Goal: Information Seeking & Learning: Learn about a topic

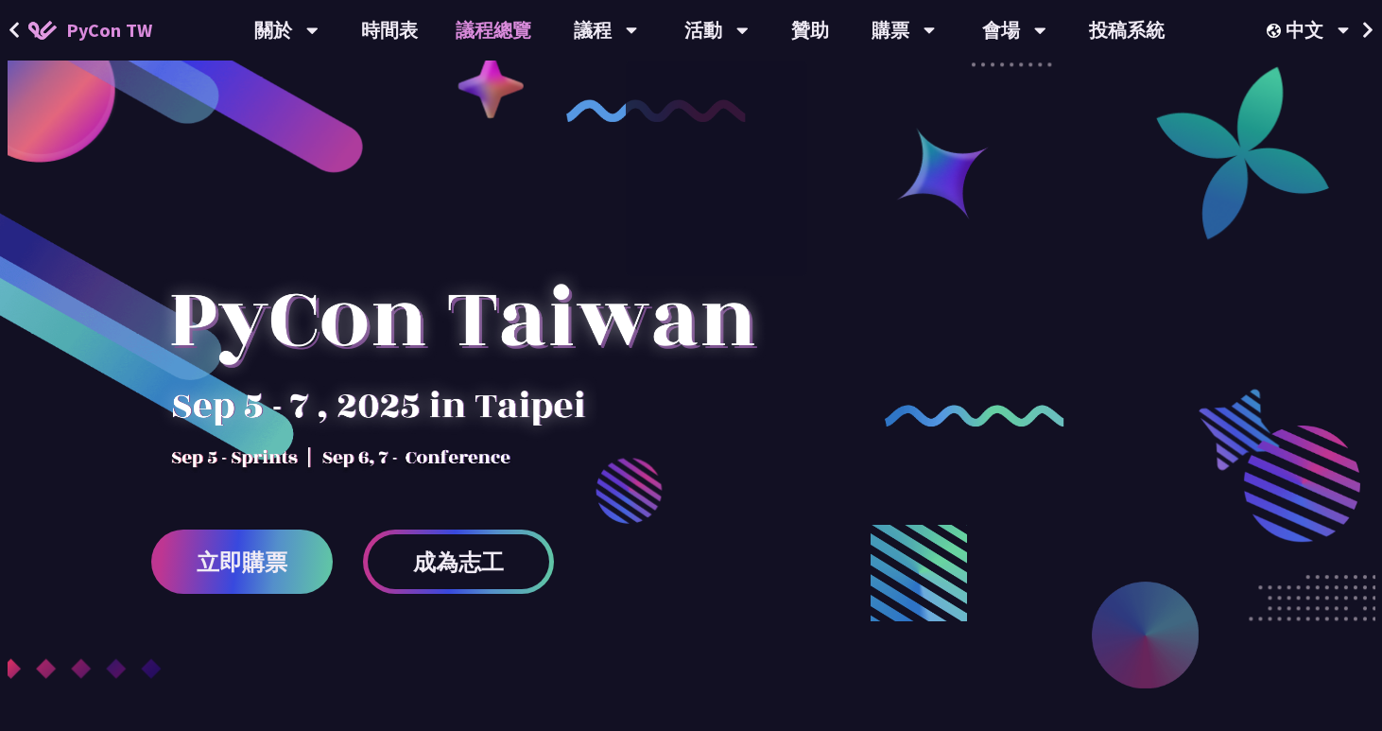
click at [481, 26] on link "議程總覽" at bounding box center [493, 30] width 113 height 61
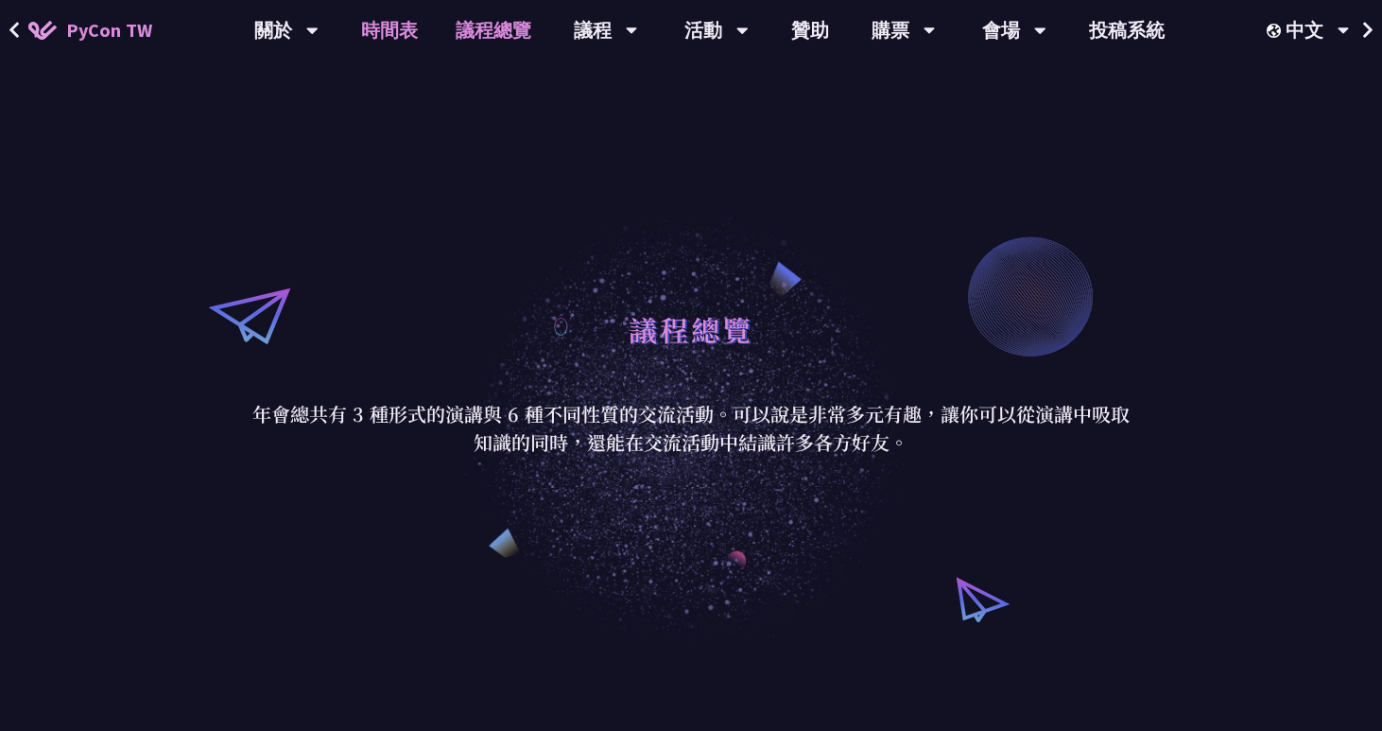
click at [409, 10] on link "時間表" at bounding box center [389, 30] width 95 height 61
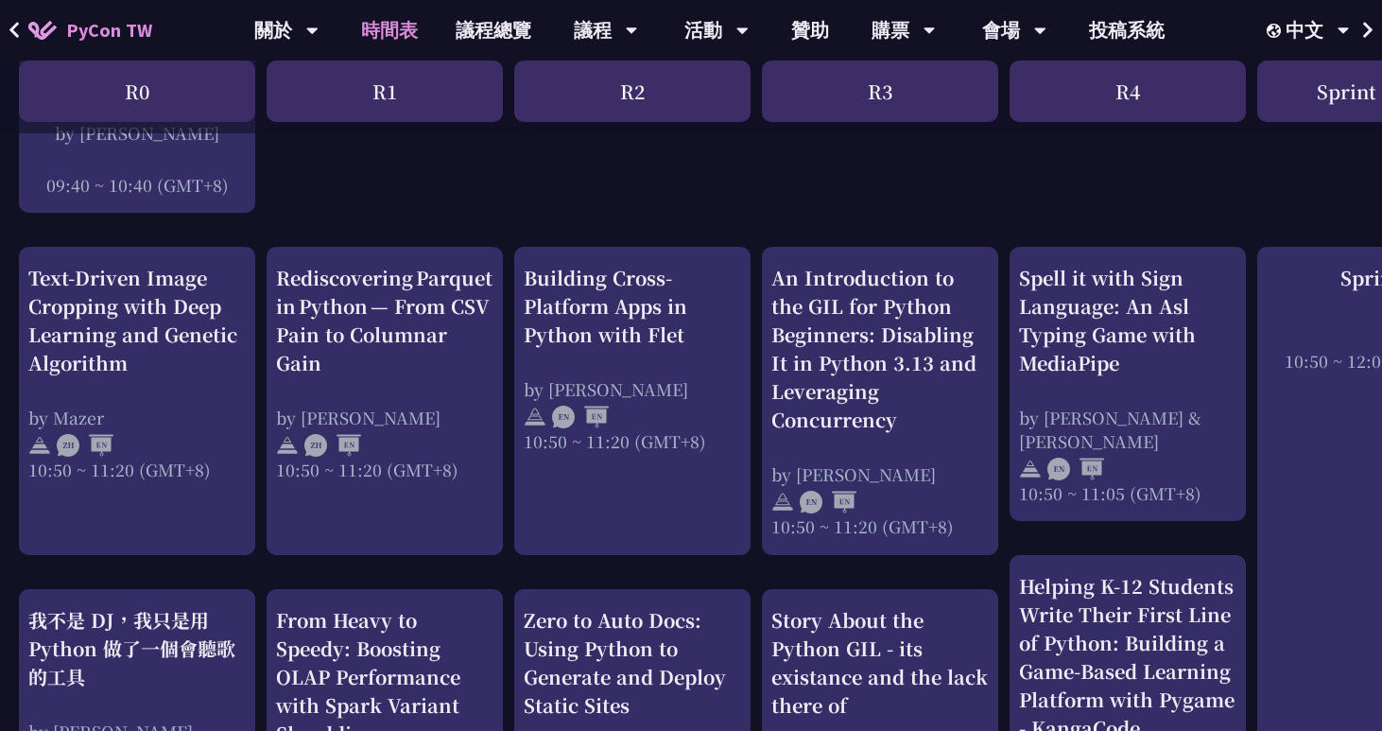
scroll to position [645, 0]
click at [661, 338] on div "Building Cross-Platform Apps in Python with Flet" at bounding box center [632, 305] width 217 height 85
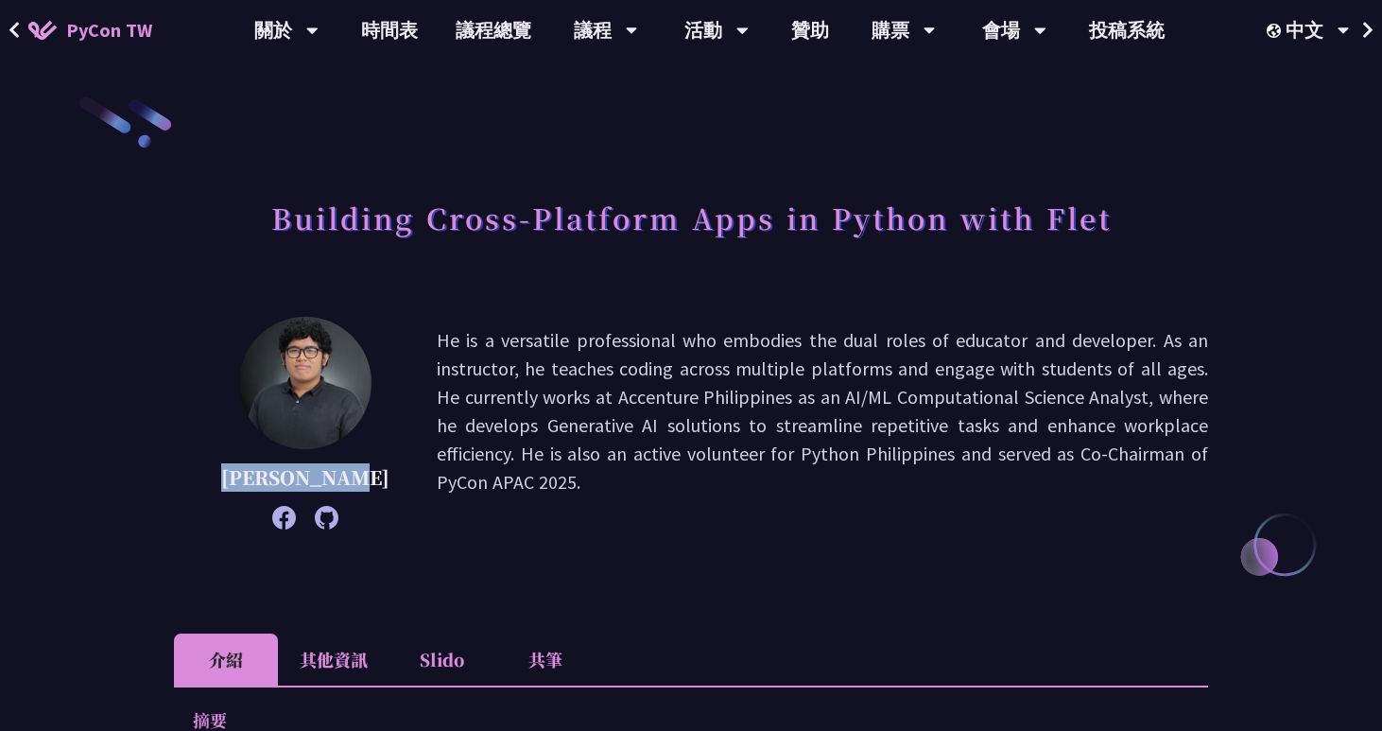
drag, startPoint x: 224, startPoint y: 481, endPoint x: 357, endPoint y: 466, distance: 134.2
click at [357, 466] on div "[PERSON_NAME] He is a versatile professional who embodies the dual roles of edu…" at bounding box center [691, 423] width 1034 height 213
copy p "[PERSON_NAME]"
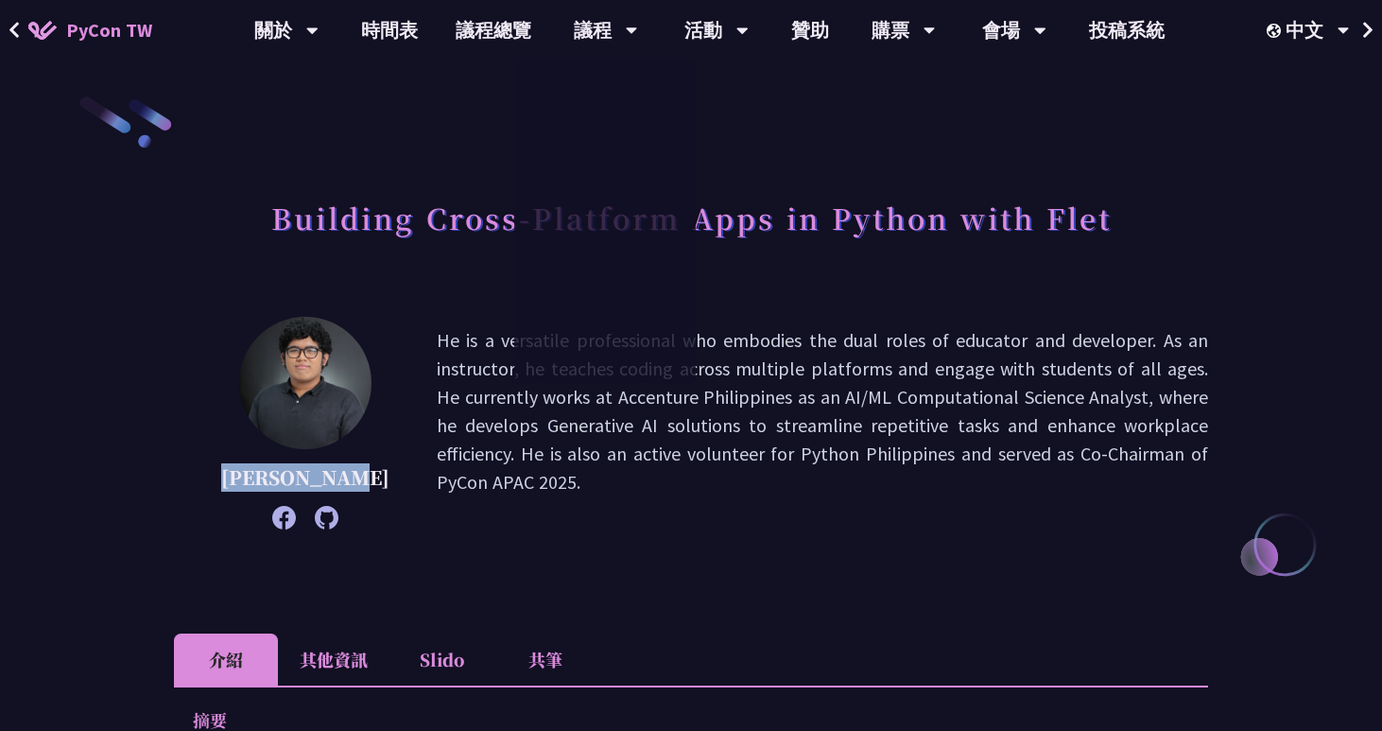
copy p "[PERSON_NAME]"
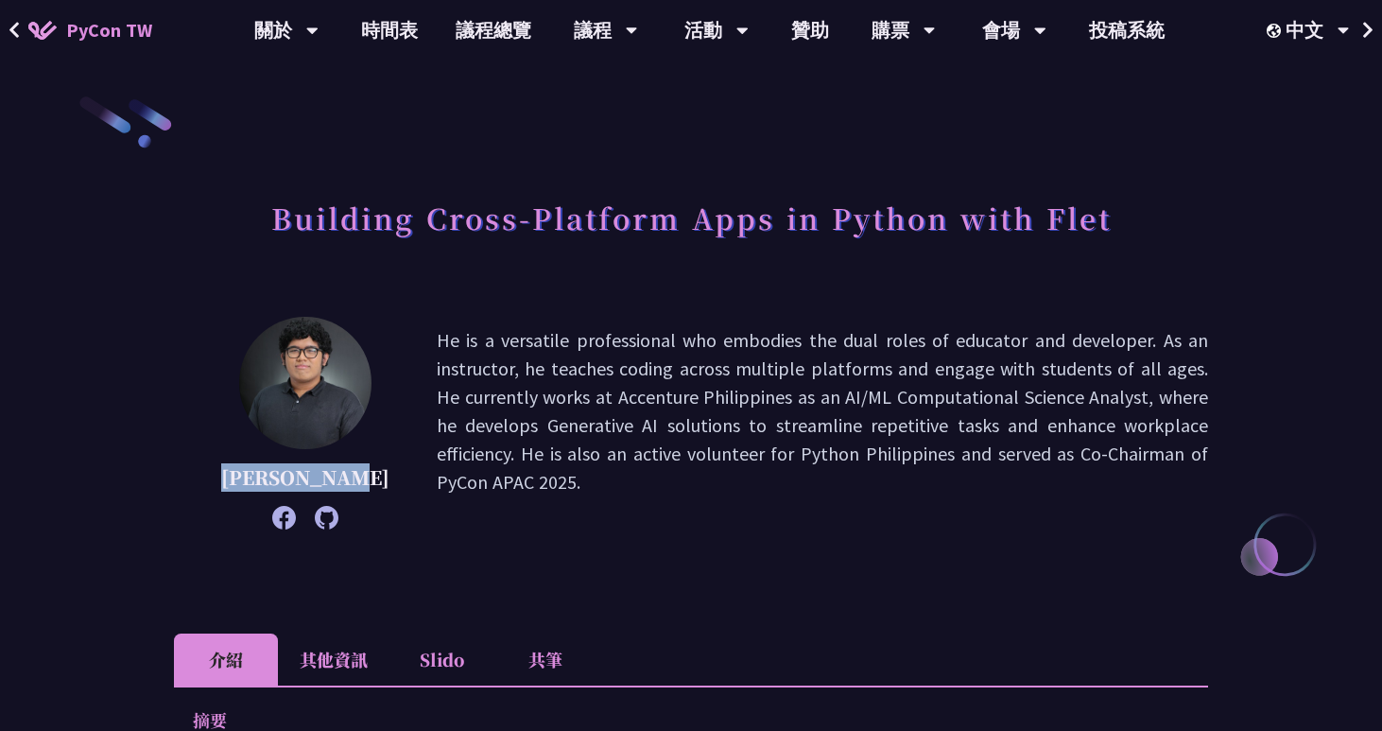
click at [261, 468] on p "[PERSON_NAME]" at bounding box center [305, 477] width 168 height 28
click at [337, 472] on p "[PERSON_NAME]" at bounding box center [305, 477] width 168 height 28
copy p "[PERSON_NAME]"
drag, startPoint x: 352, startPoint y: 476, endPoint x: 224, endPoint y: 481, distance: 127.8
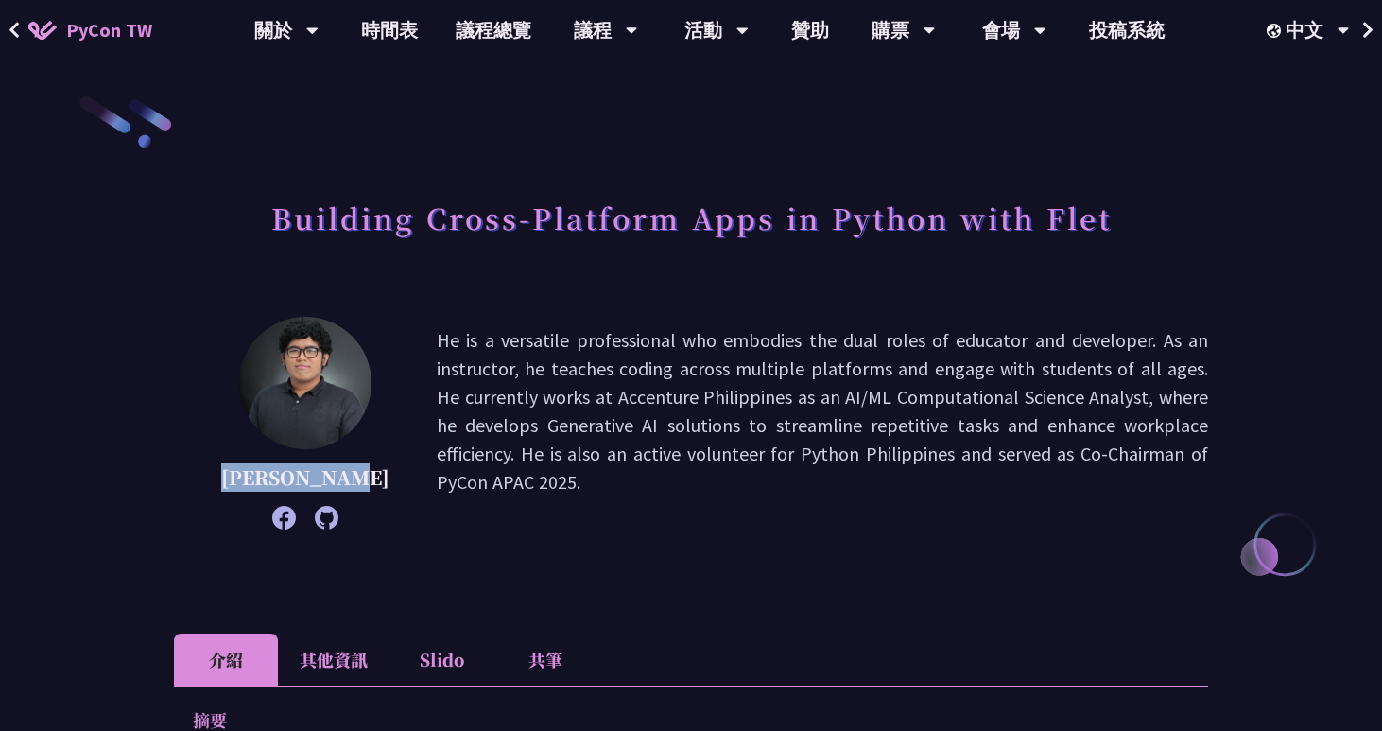
click at [224, 481] on p "[PERSON_NAME]" at bounding box center [305, 477] width 168 height 28
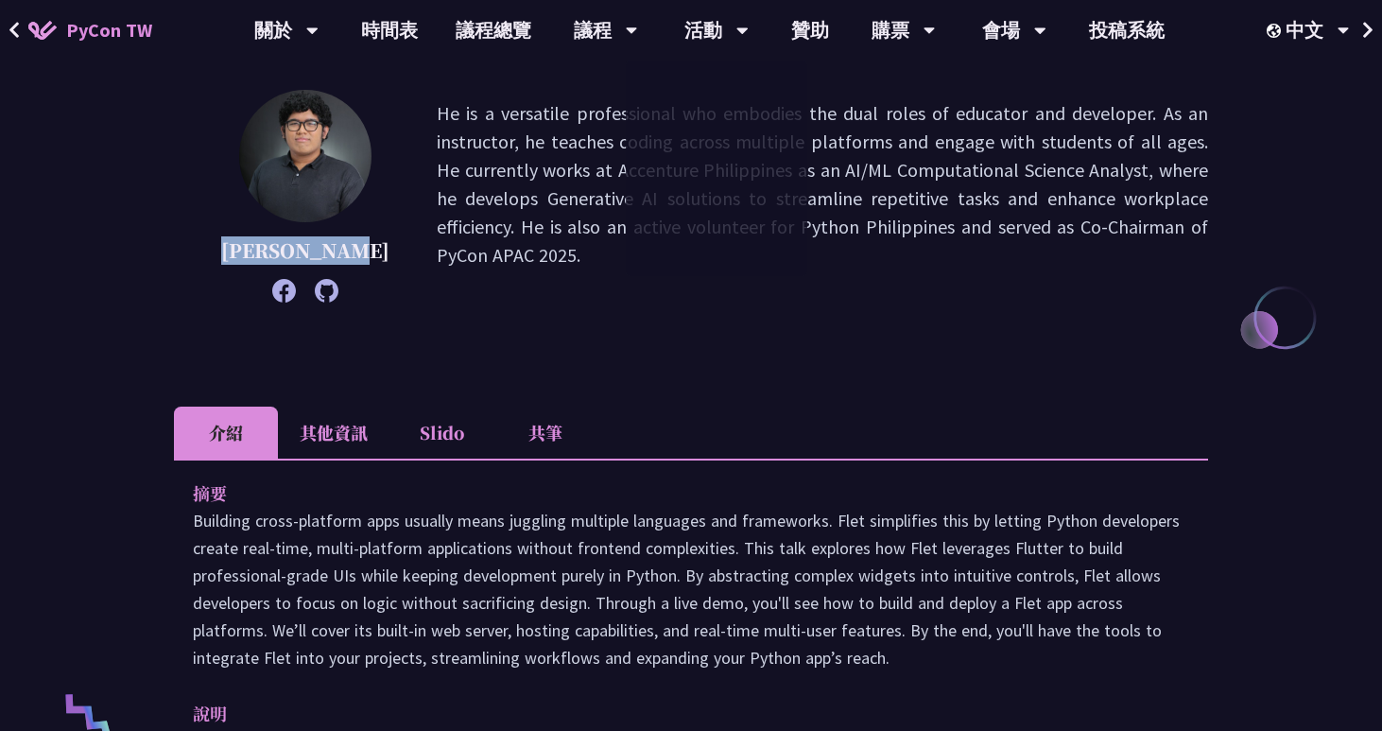
scroll to position [282, 0]
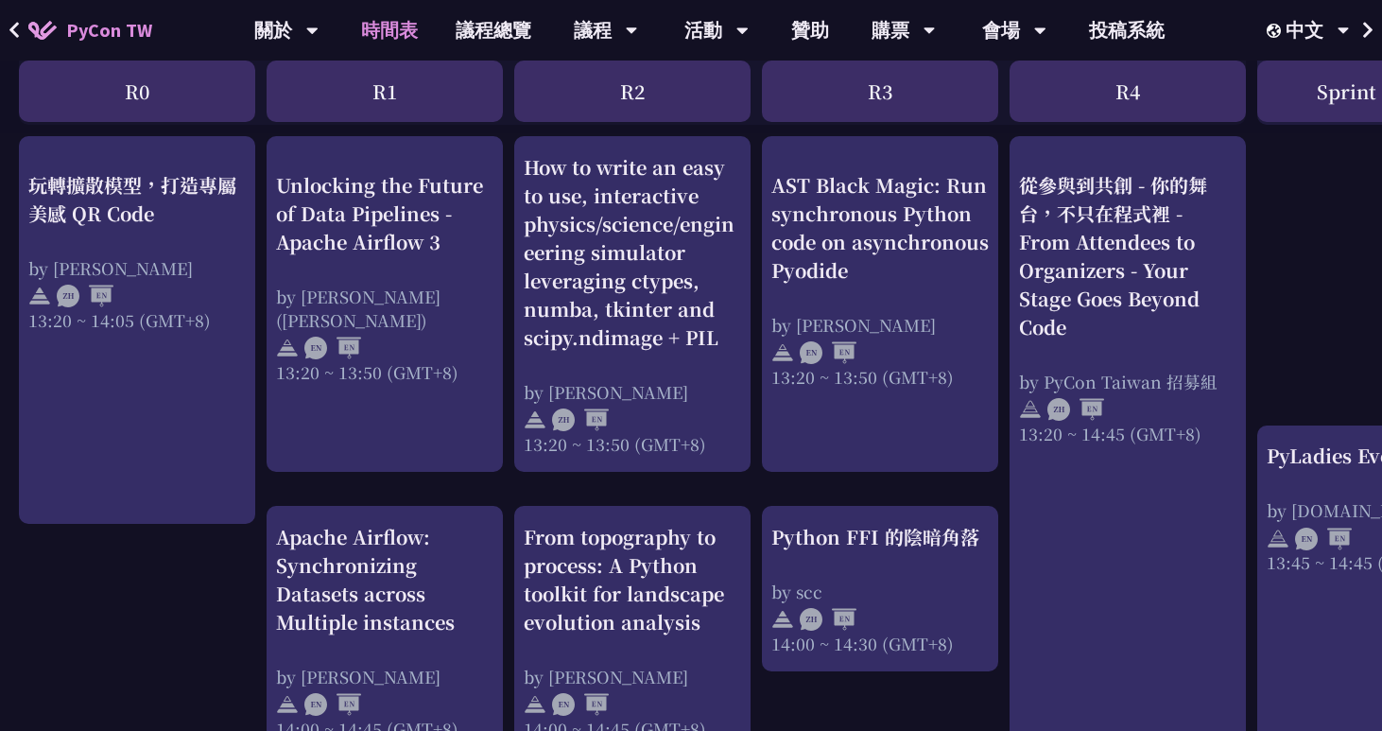
scroll to position [1630, 0]
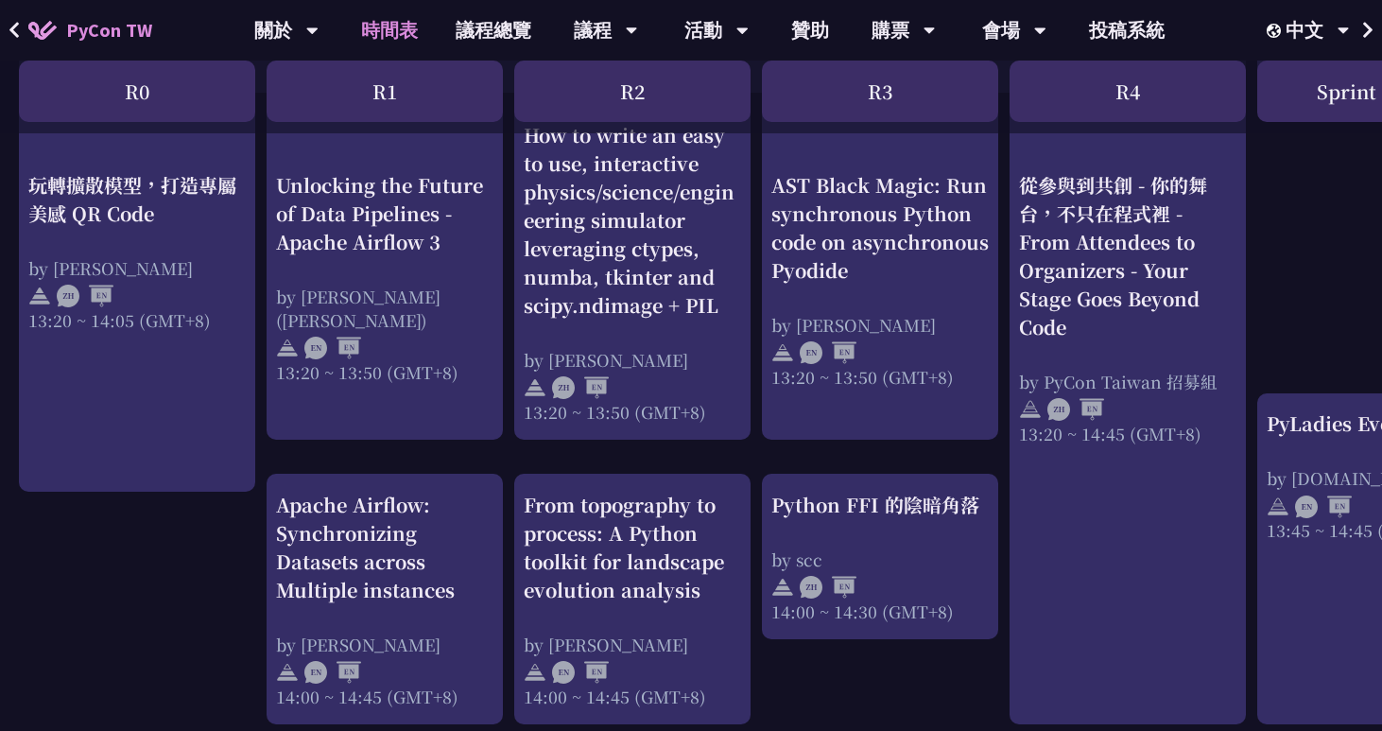
click at [414, 272] on div "Unlocking the Future of Data Pipelines - Apache Airflow 3 by [PERSON_NAME] ([PE…" at bounding box center [384, 276] width 217 height 213
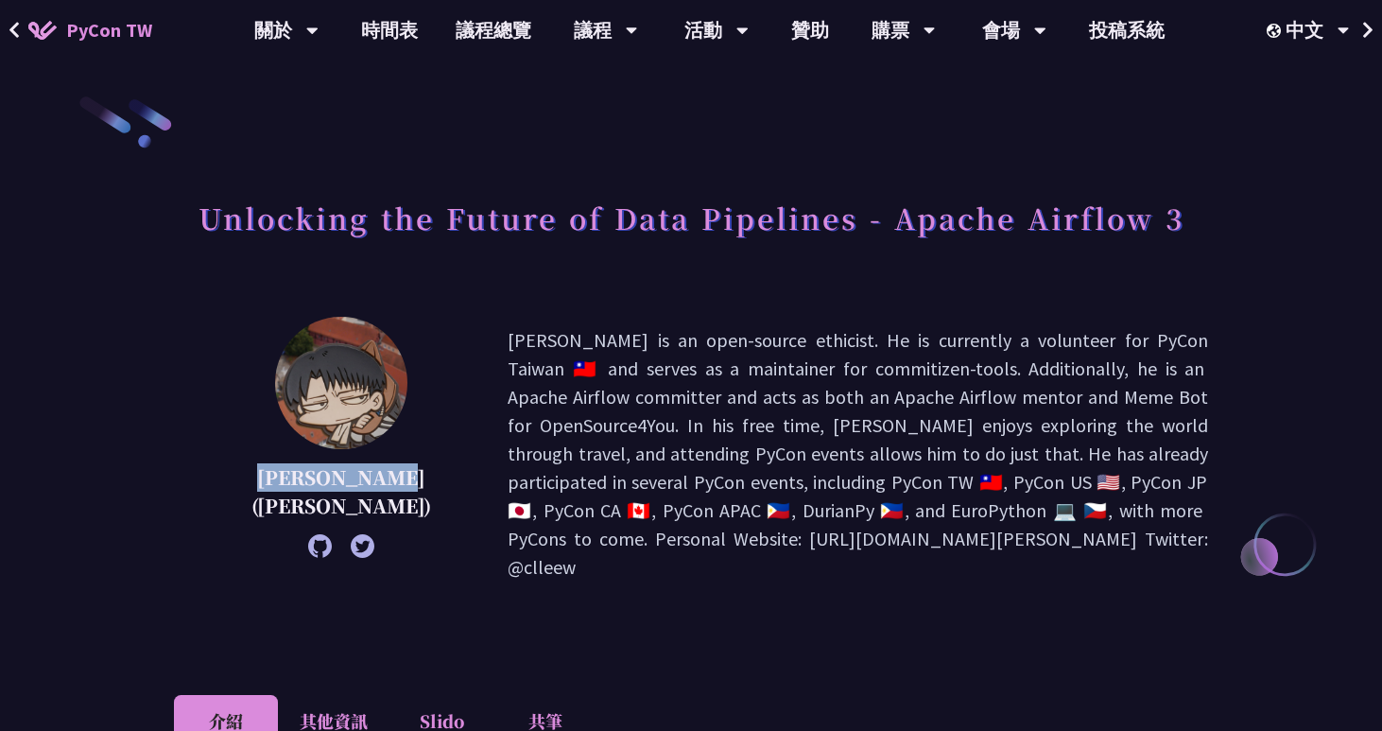
drag, startPoint x: 320, startPoint y: 504, endPoint x: 239, endPoint y: 485, distance: 83.5
click at [239, 485] on p "[PERSON_NAME] ([PERSON_NAME])" at bounding box center [340, 491] width 239 height 57
copy p "[PERSON_NAME] ([PERSON_NAME])"
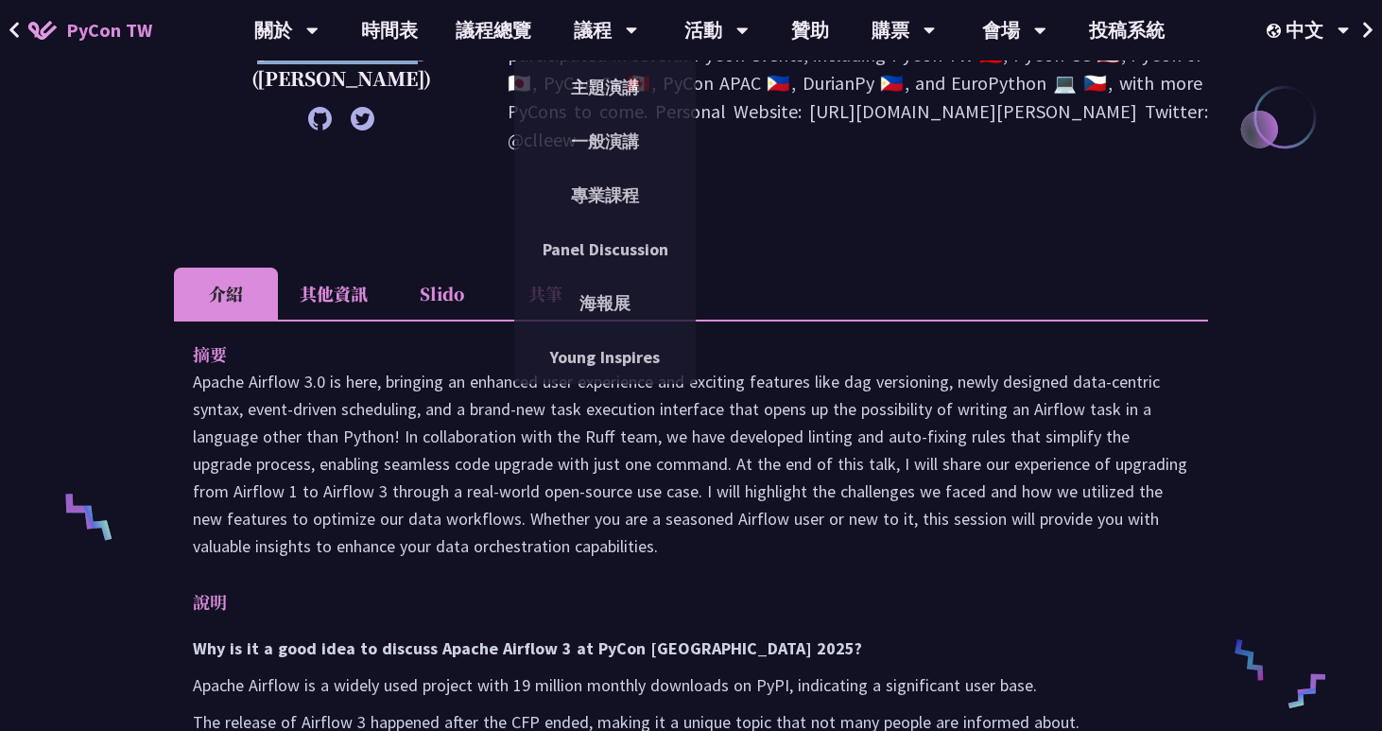
scroll to position [666, 0]
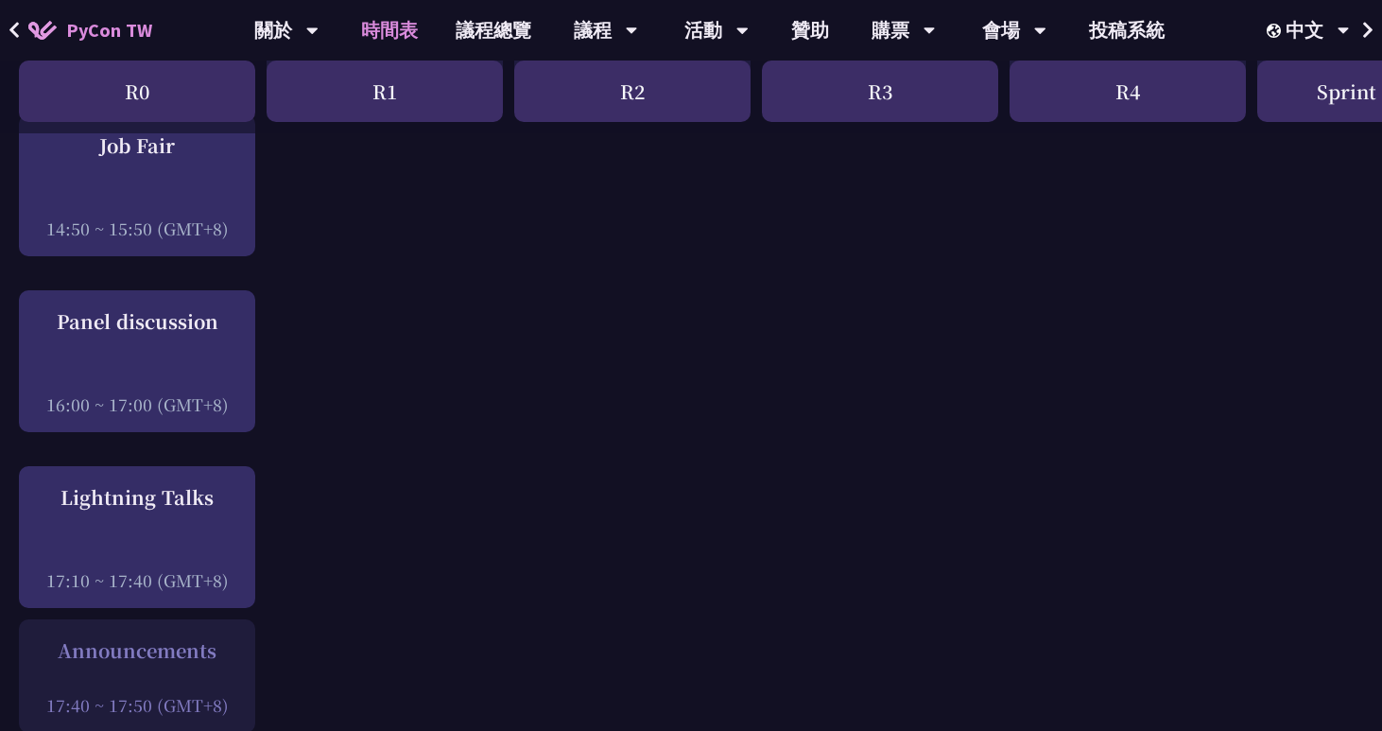
scroll to position [2265, 0]
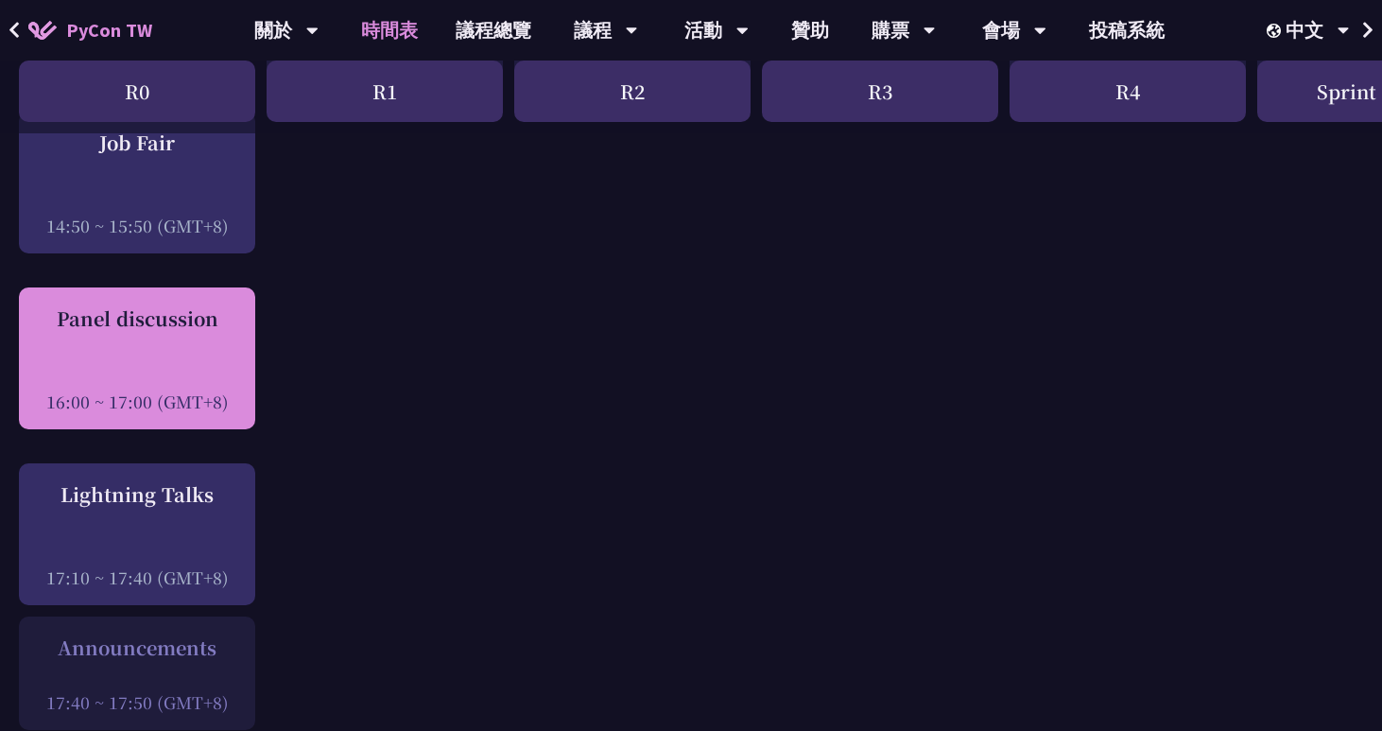
click at [131, 390] on div at bounding box center [136, 375] width 217 height 28
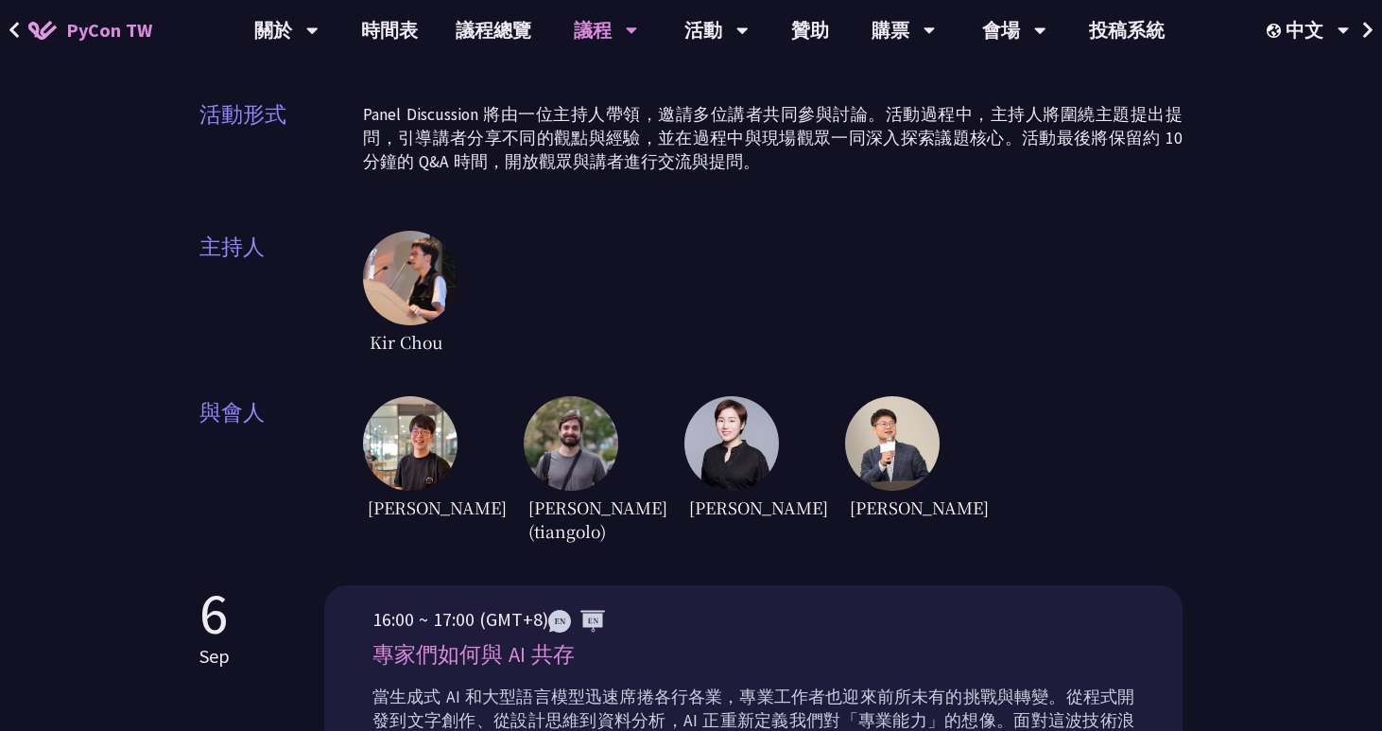
scroll to position [323, 0]
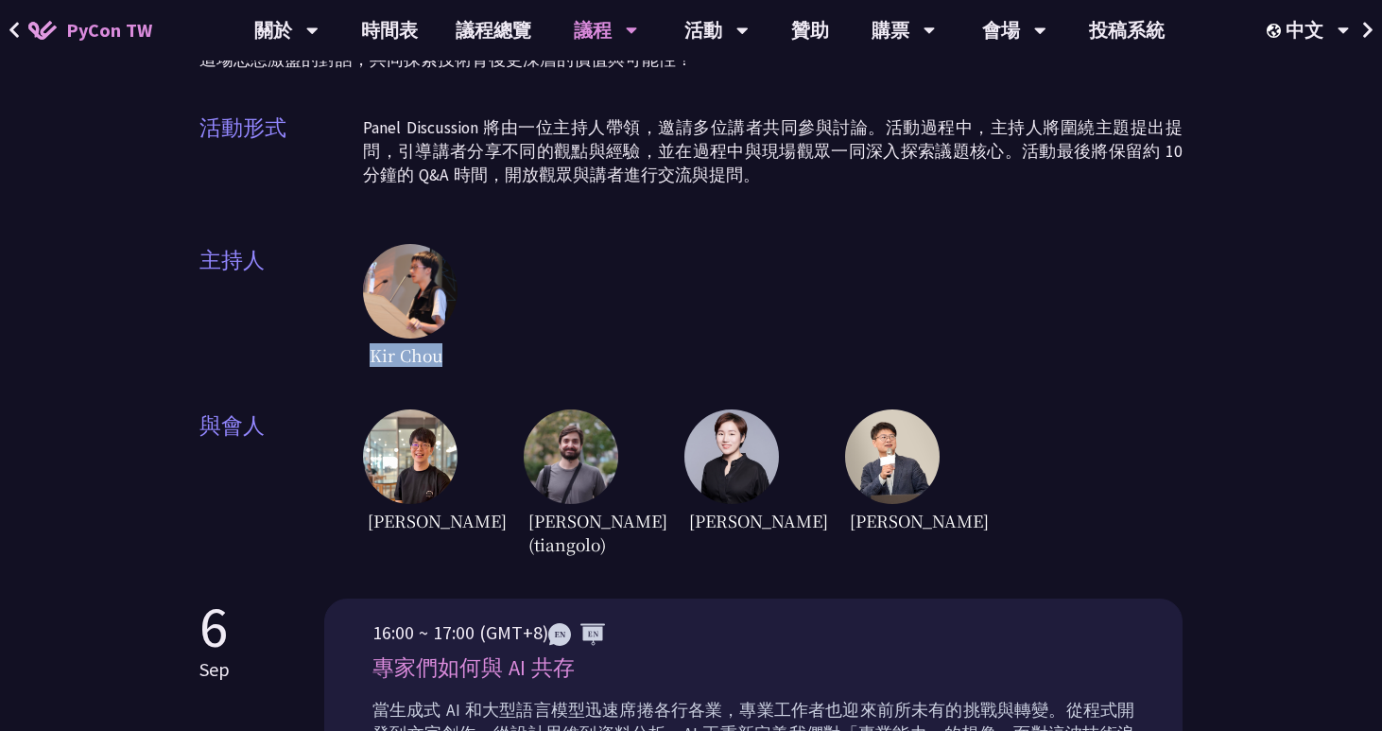
drag, startPoint x: 450, startPoint y: 324, endPoint x: 370, endPoint y: 327, distance: 80.4
click at [370, 327] on div "Kir Chou" at bounding box center [410, 308] width 95 height 128
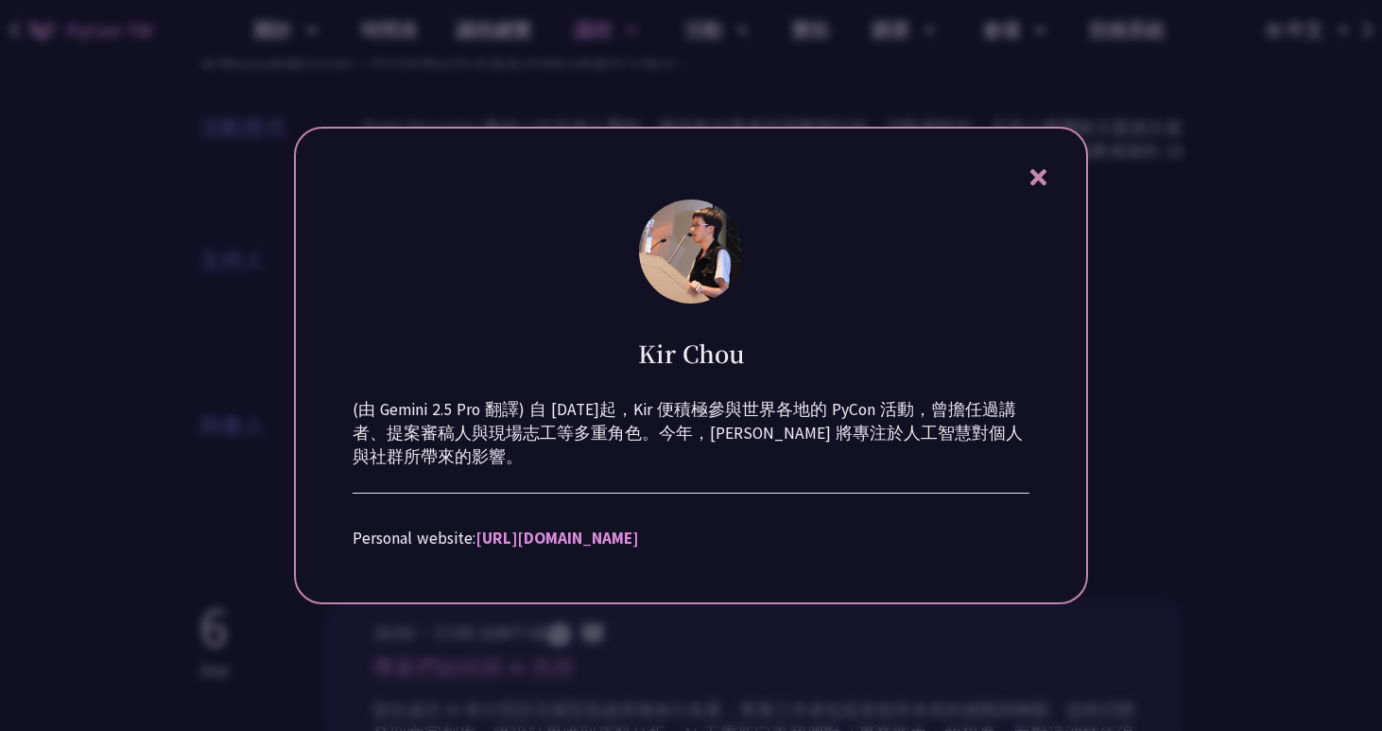
click at [1030, 176] on icon at bounding box center [1039, 177] width 24 height 24
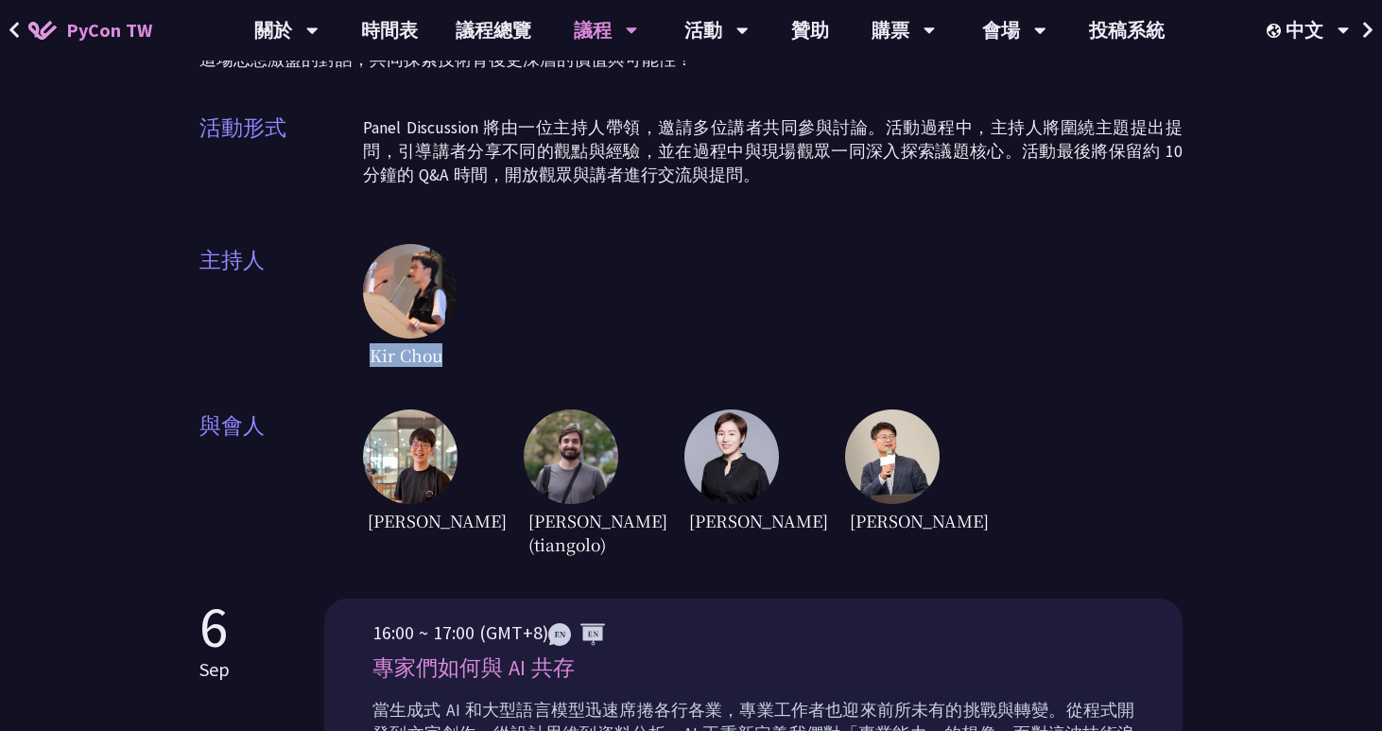
copy span "Kir Chou"
drag, startPoint x: 450, startPoint y: 335, endPoint x: 369, endPoint y: 334, distance: 81.3
click at [369, 334] on div "Kir Chou" at bounding box center [410, 308] width 95 height 128
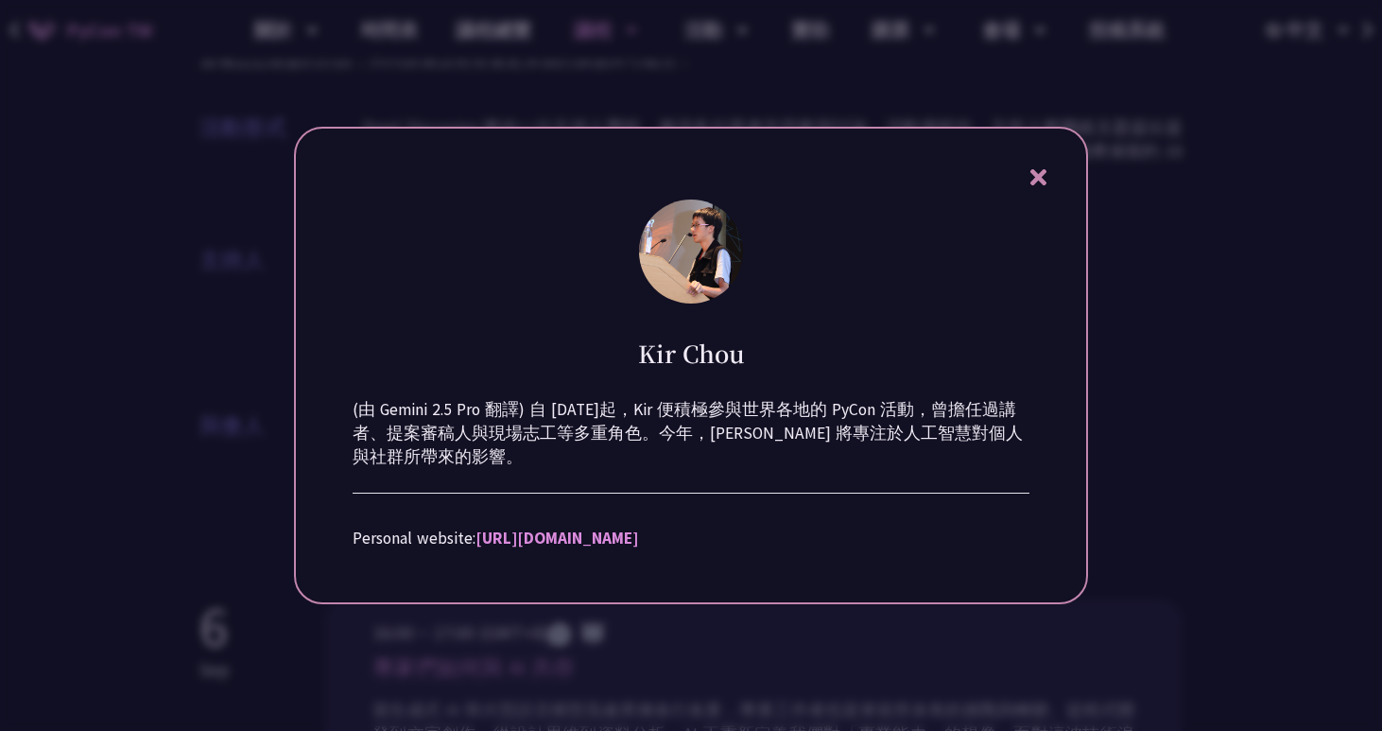
click at [1035, 169] on icon at bounding box center [1039, 177] width 24 height 24
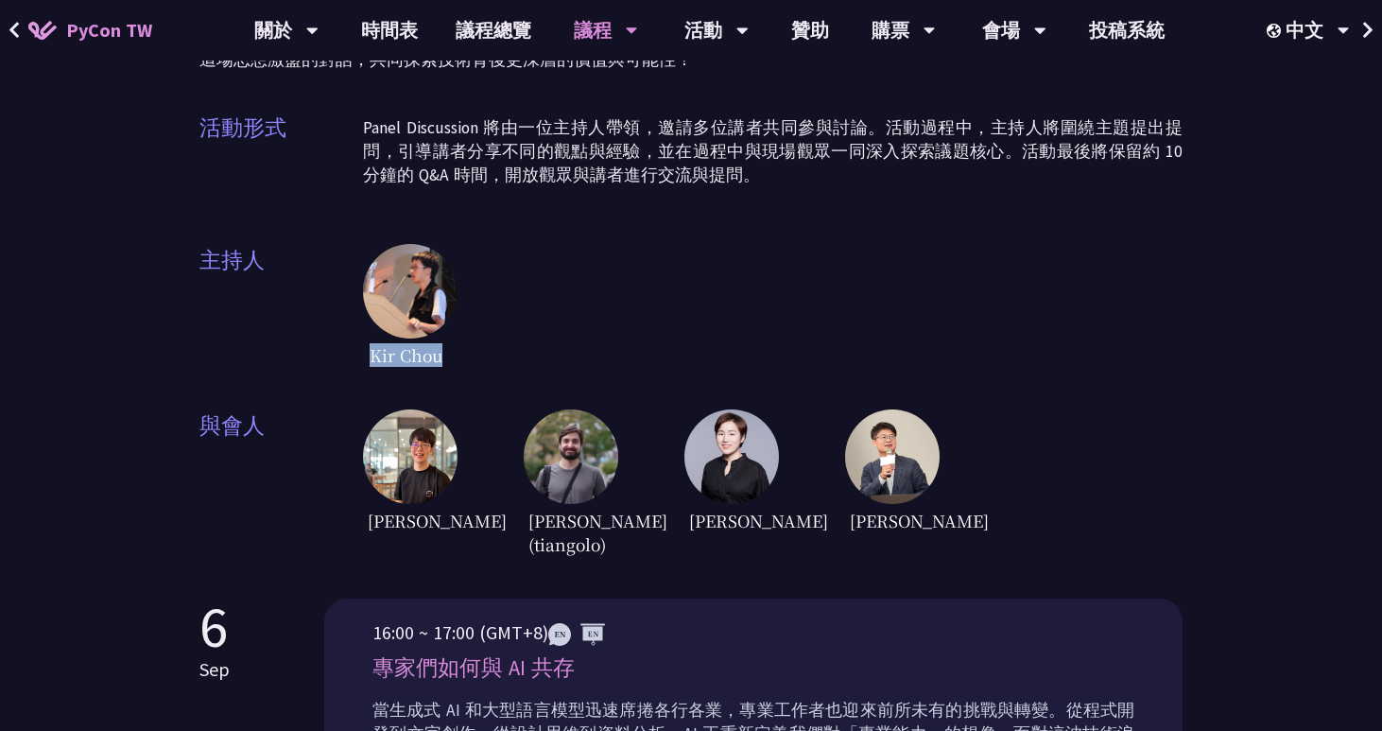
click at [1035, 169] on icon at bounding box center [1039, 177] width 24 height 24
drag, startPoint x: 363, startPoint y: 490, endPoint x: 418, endPoint y: 519, distance: 62.2
click at [418, 519] on span "[PERSON_NAME]" at bounding box center [405, 520] width 85 height 33
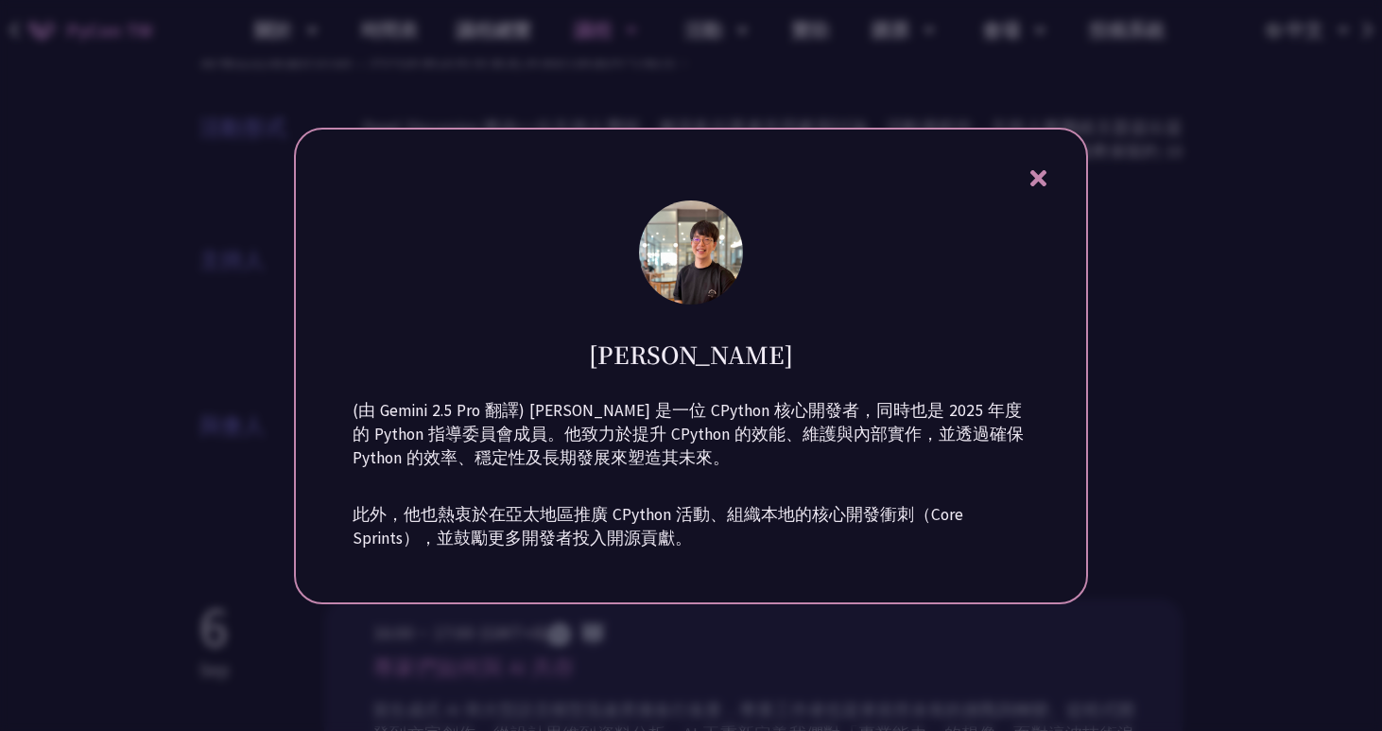
copy span "[PERSON_NAME]"
click at [1036, 179] on icon at bounding box center [1038, 178] width 16 height 16
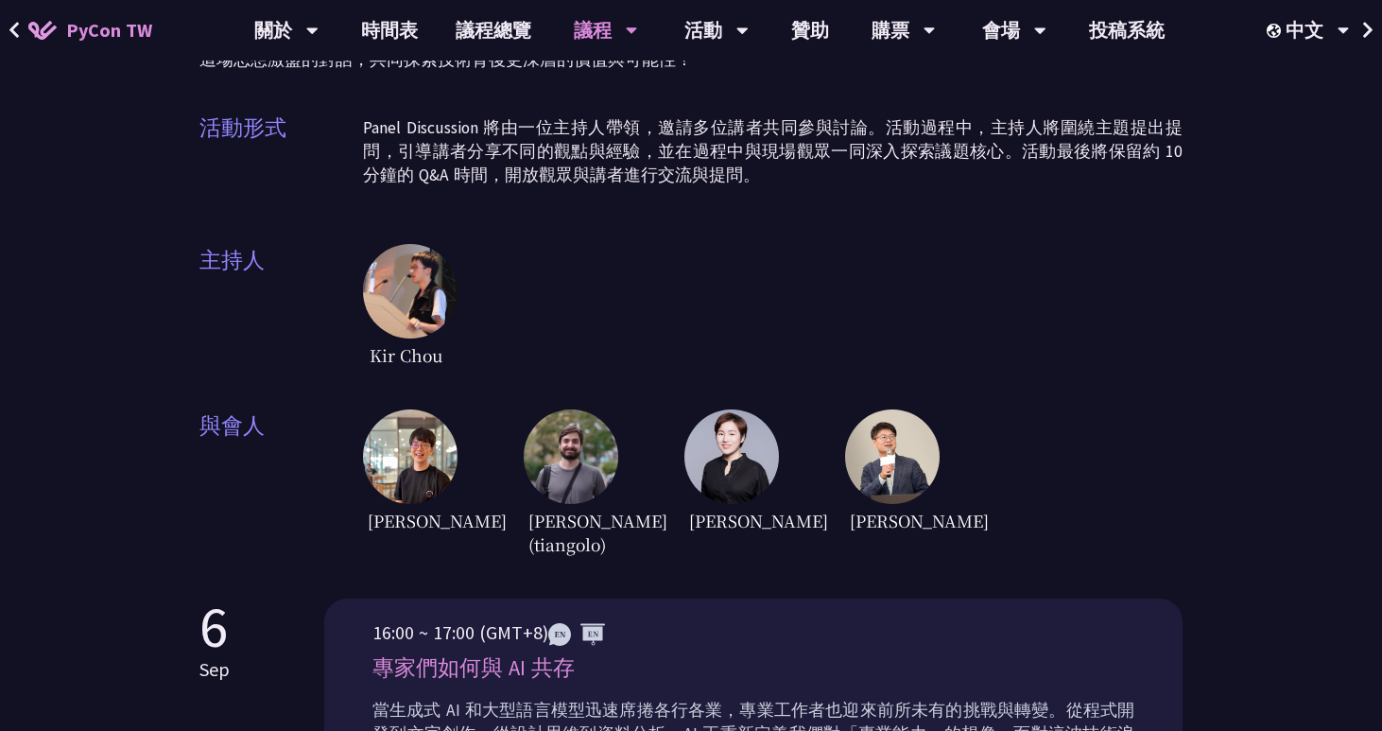
copy span "[PERSON_NAME] (tiangolo)"
drag, startPoint x: 524, startPoint y: 494, endPoint x: 614, endPoint y: 540, distance: 100.6
click at [614, 540] on div "[PERSON_NAME] (tiangolo)" at bounding box center [571, 484] width 95 height 151
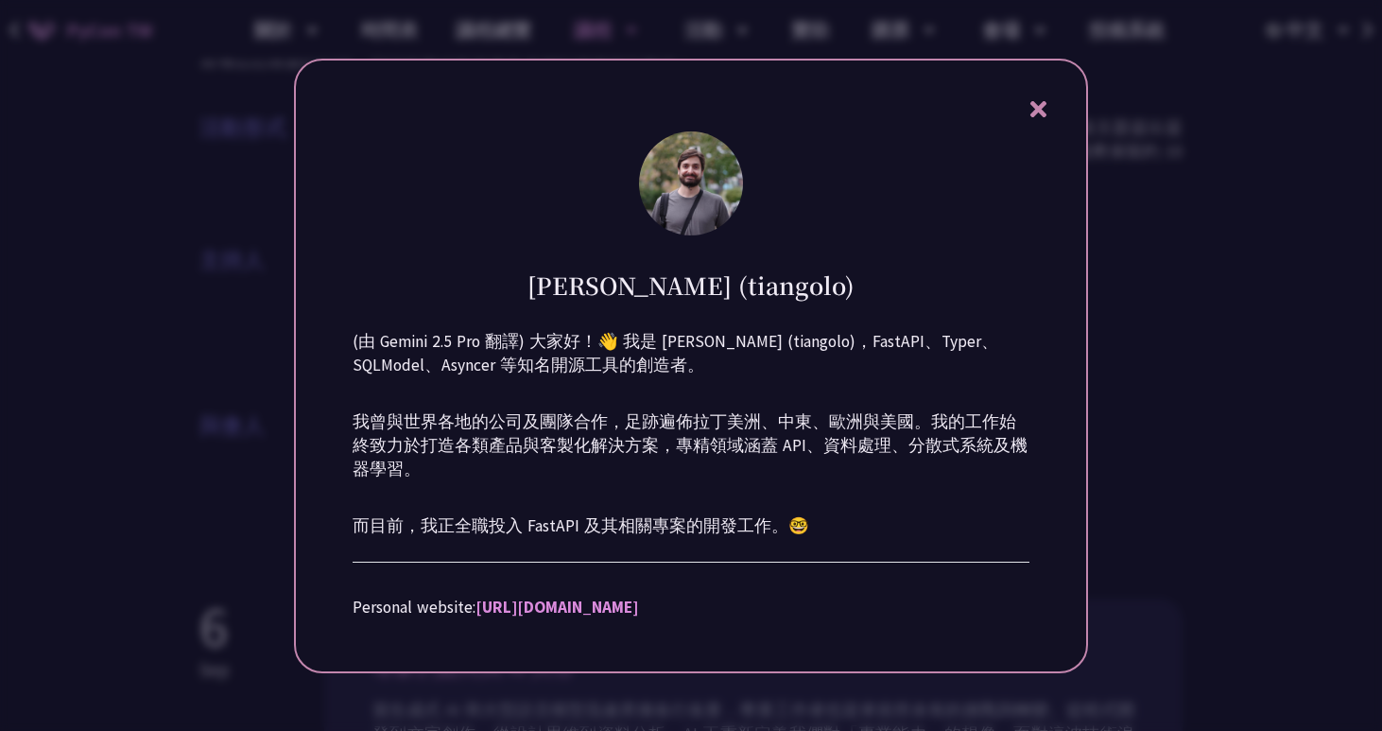
click at [1040, 113] on icon at bounding box center [1038, 109] width 16 height 16
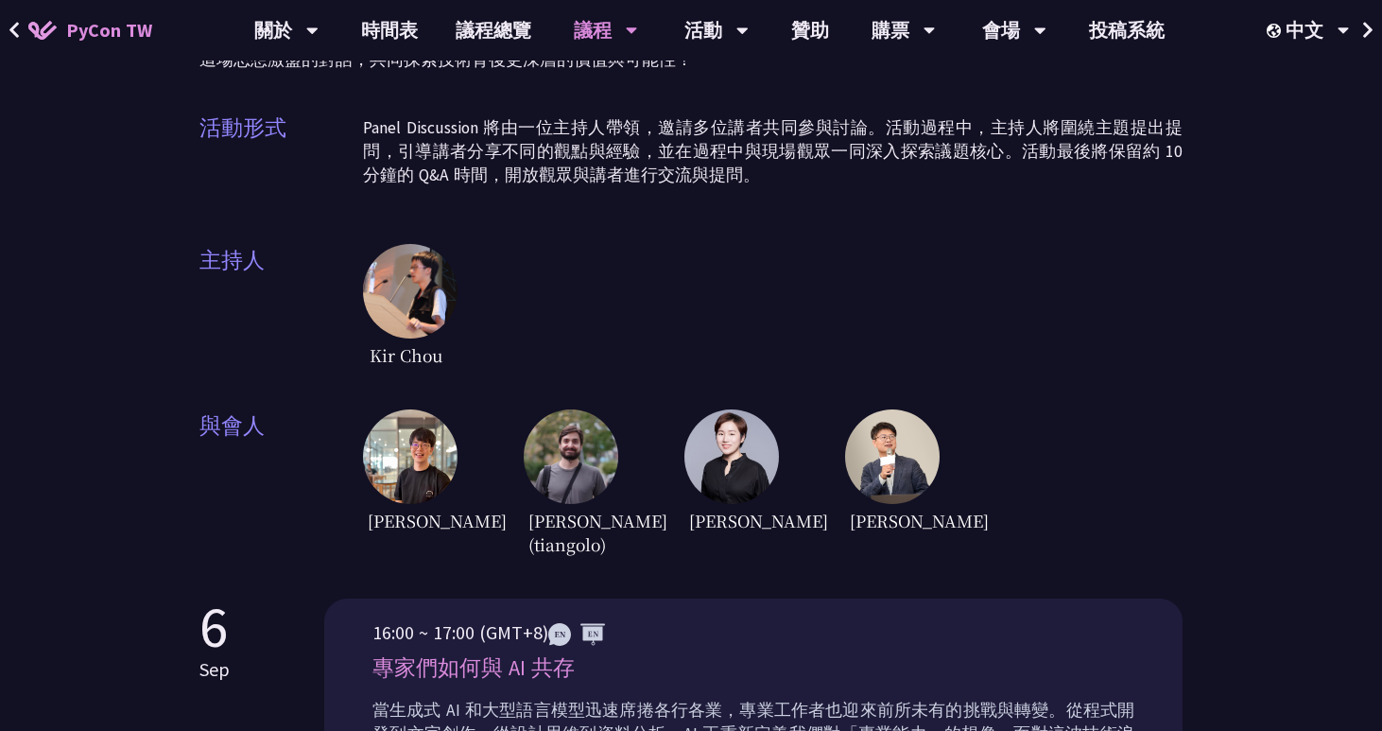
copy span "[PERSON_NAME]"
drag, startPoint x: 700, startPoint y: 493, endPoint x: 750, endPoint y: 489, distance: 50.3
click at [750, 504] on span "[PERSON_NAME]" at bounding box center [726, 520] width 85 height 33
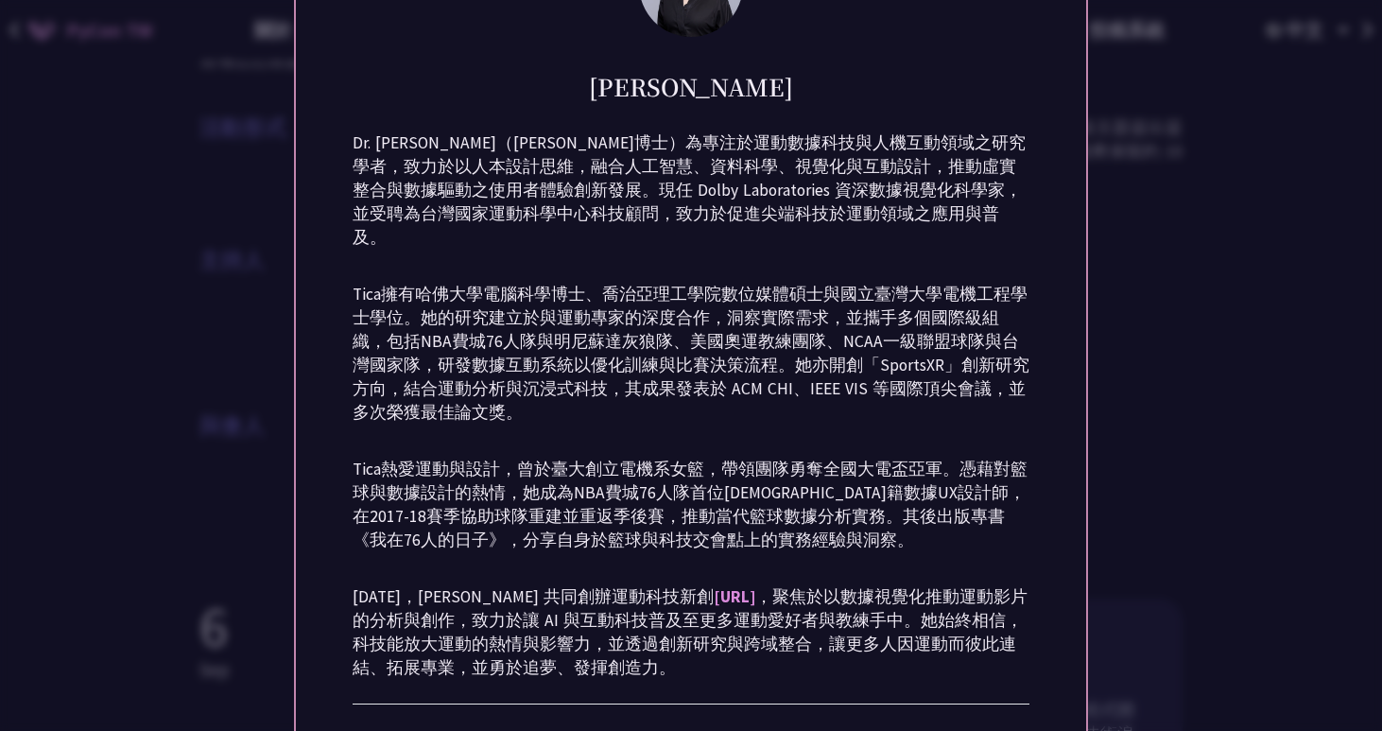
click at [1186, 460] on div at bounding box center [691, 365] width 1382 height 731
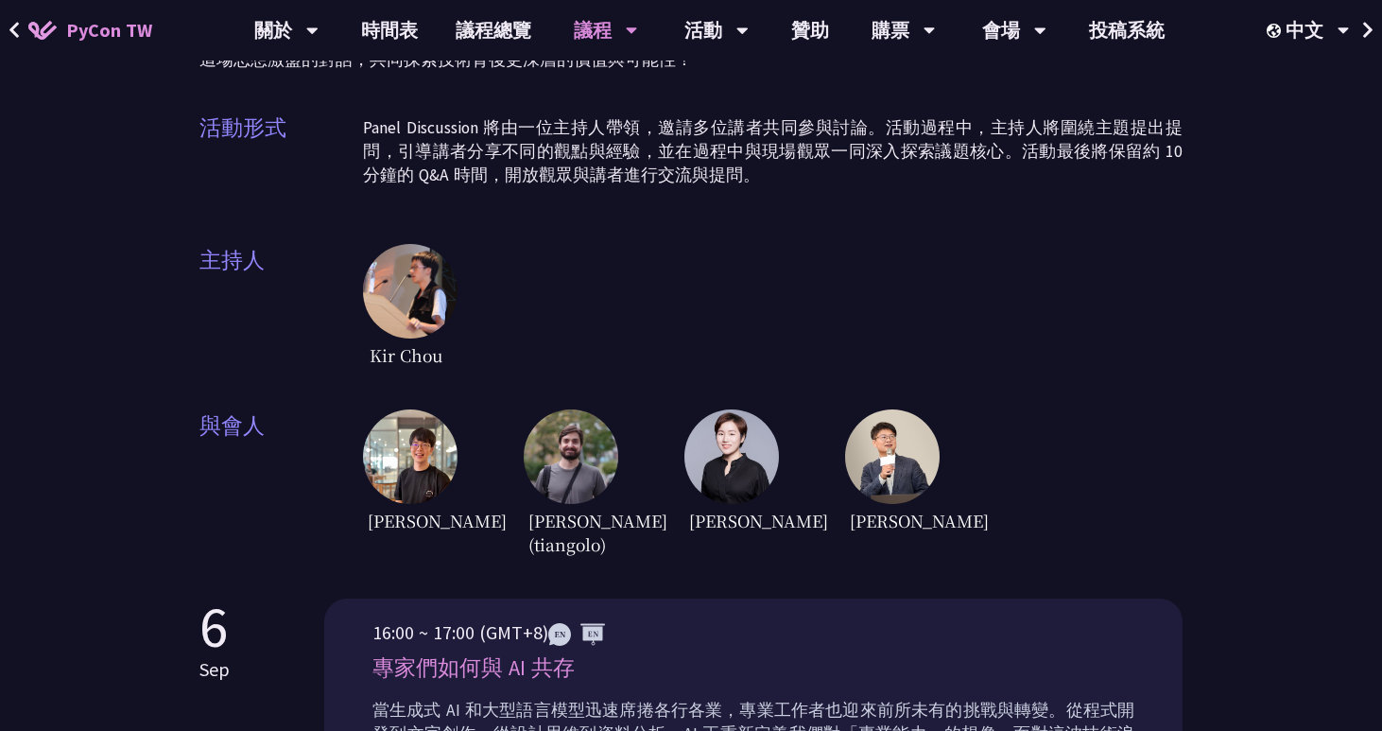
copy span "[PERSON_NAME]"
drag, startPoint x: 861, startPoint y: 495, endPoint x: 911, endPoint y: 490, distance: 50.4
click at [911, 504] on span "[PERSON_NAME]" at bounding box center [887, 520] width 85 height 33
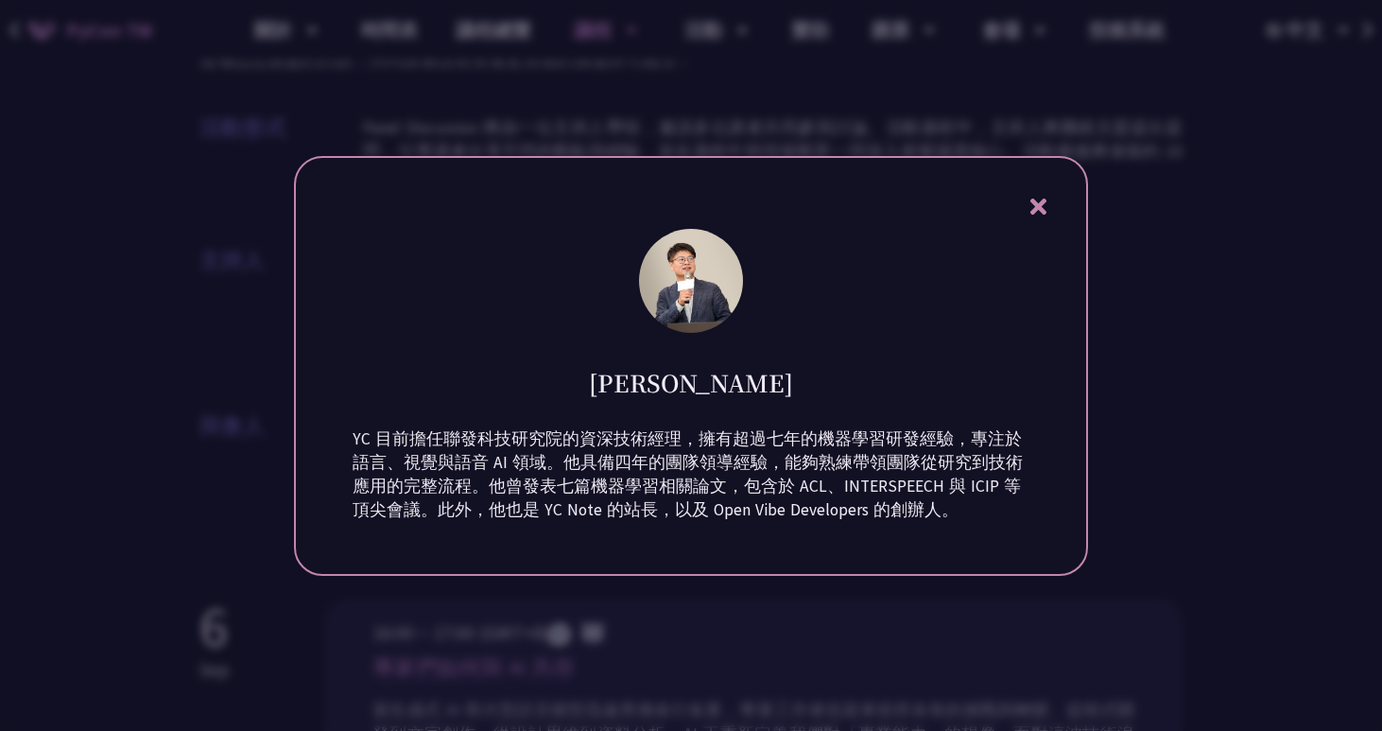
click at [1037, 209] on icon at bounding box center [1038, 207] width 16 height 16
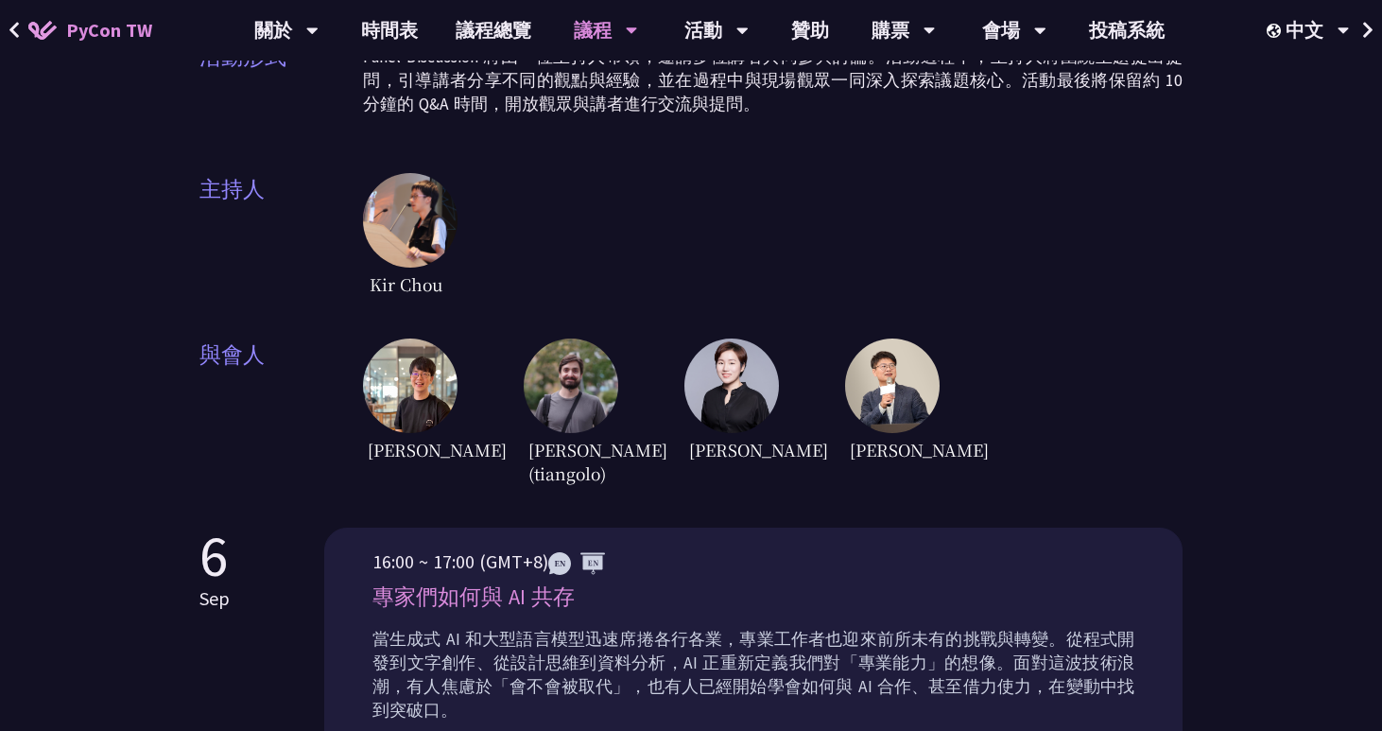
scroll to position [479, 0]
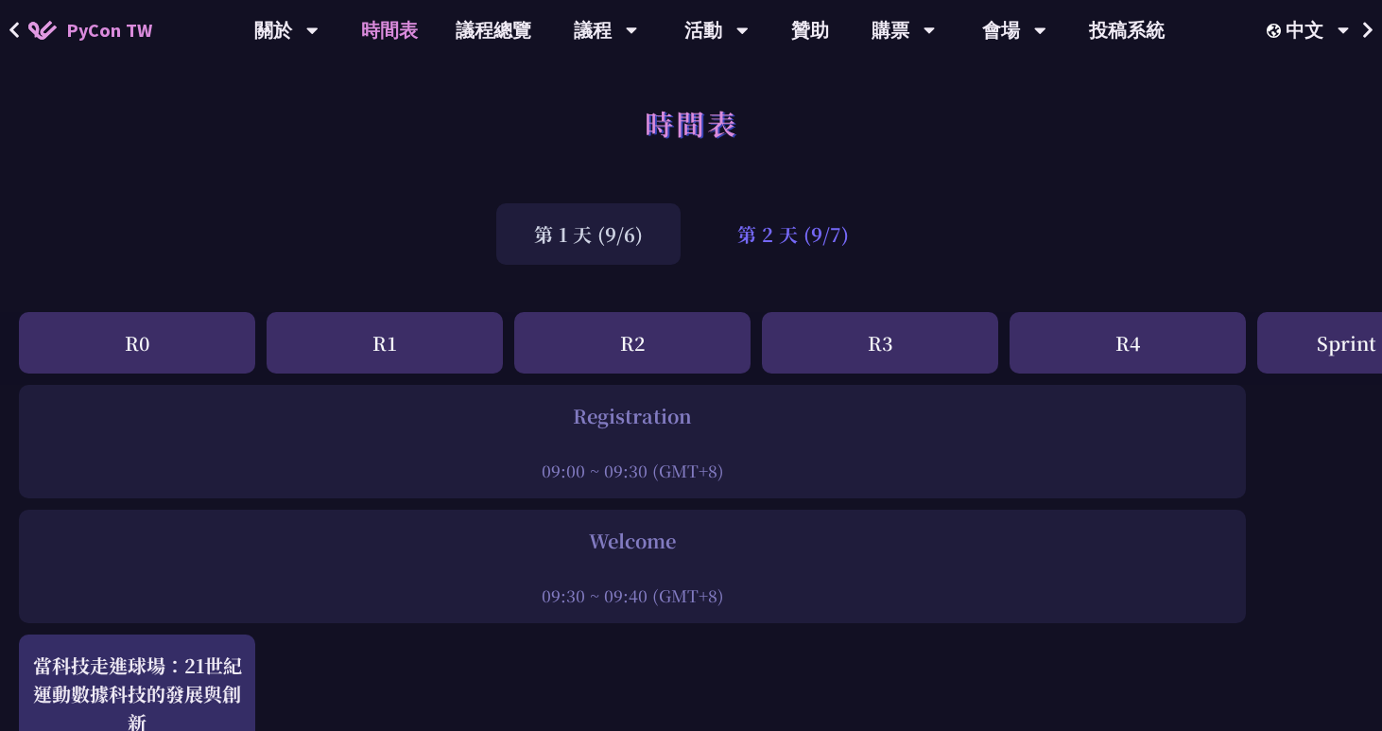
click at [808, 251] on div "第 2 天 (9/7)" at bounding box center [793, 233] width 187 height 61
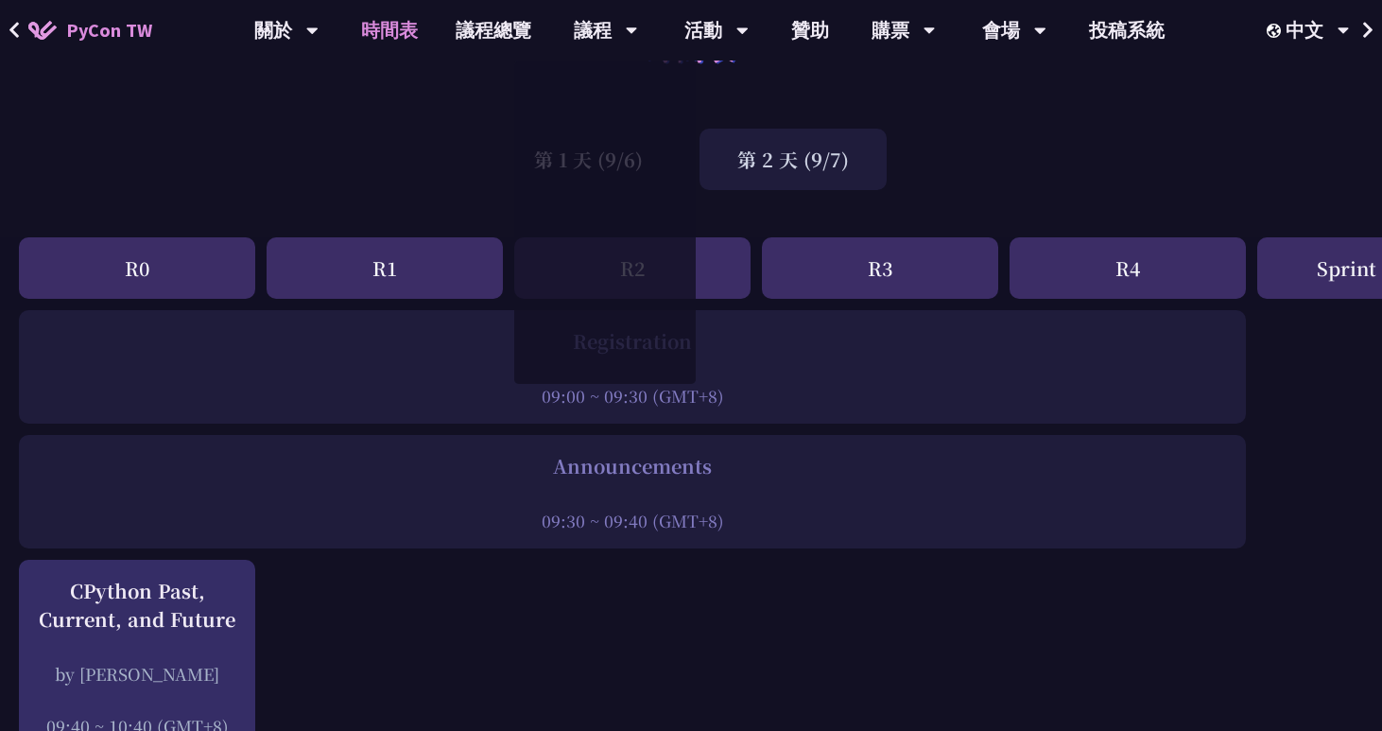
scroll to position [78, 0]
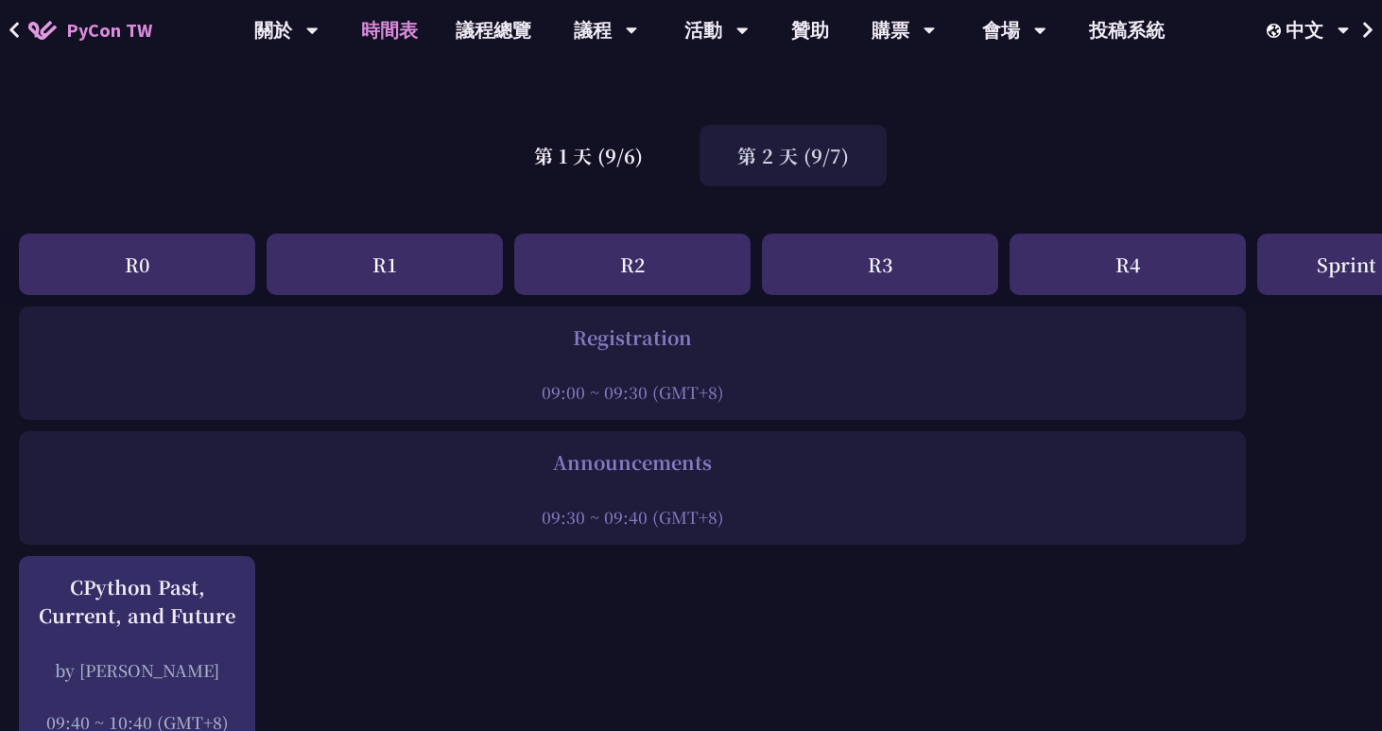
click at [700, 171] on div "第 2 天 (9/7)" at bounding box center [793, 155] width 187 height 61
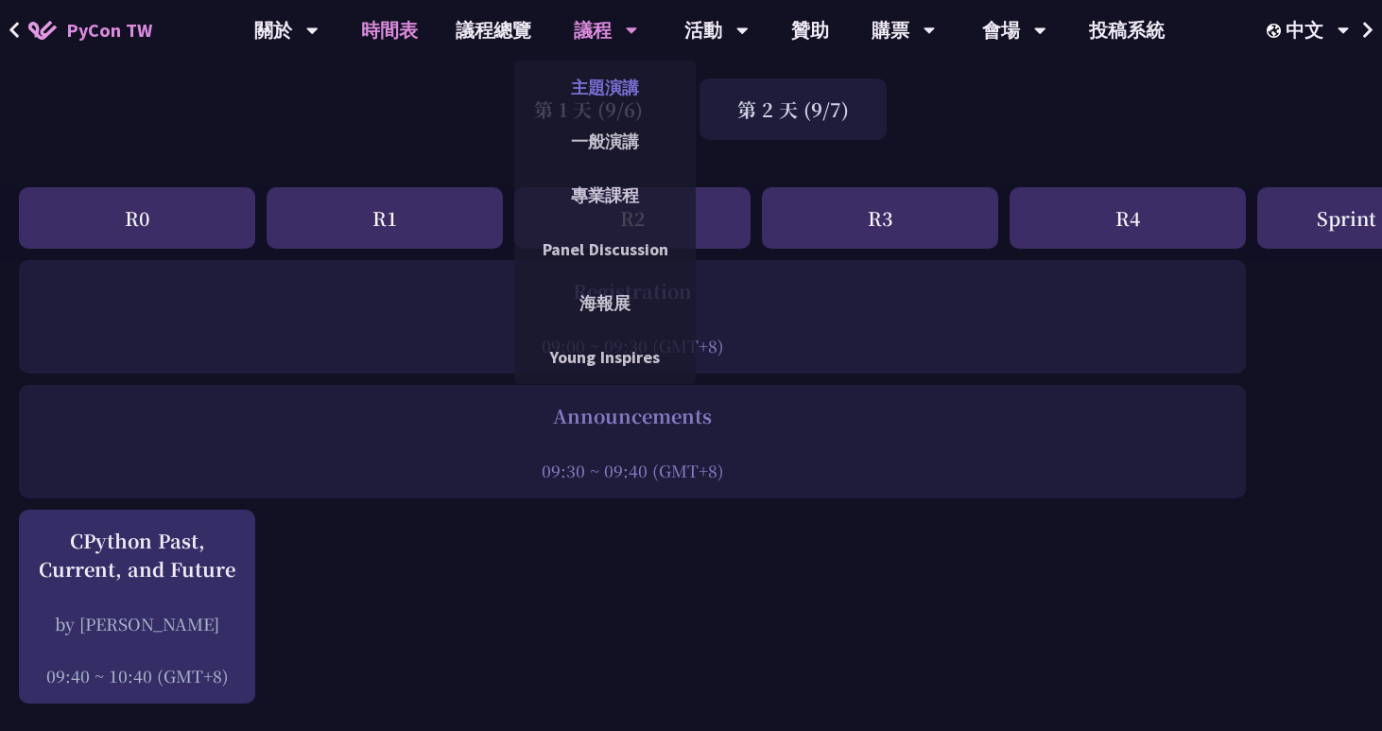
scroll to position [0, 0]
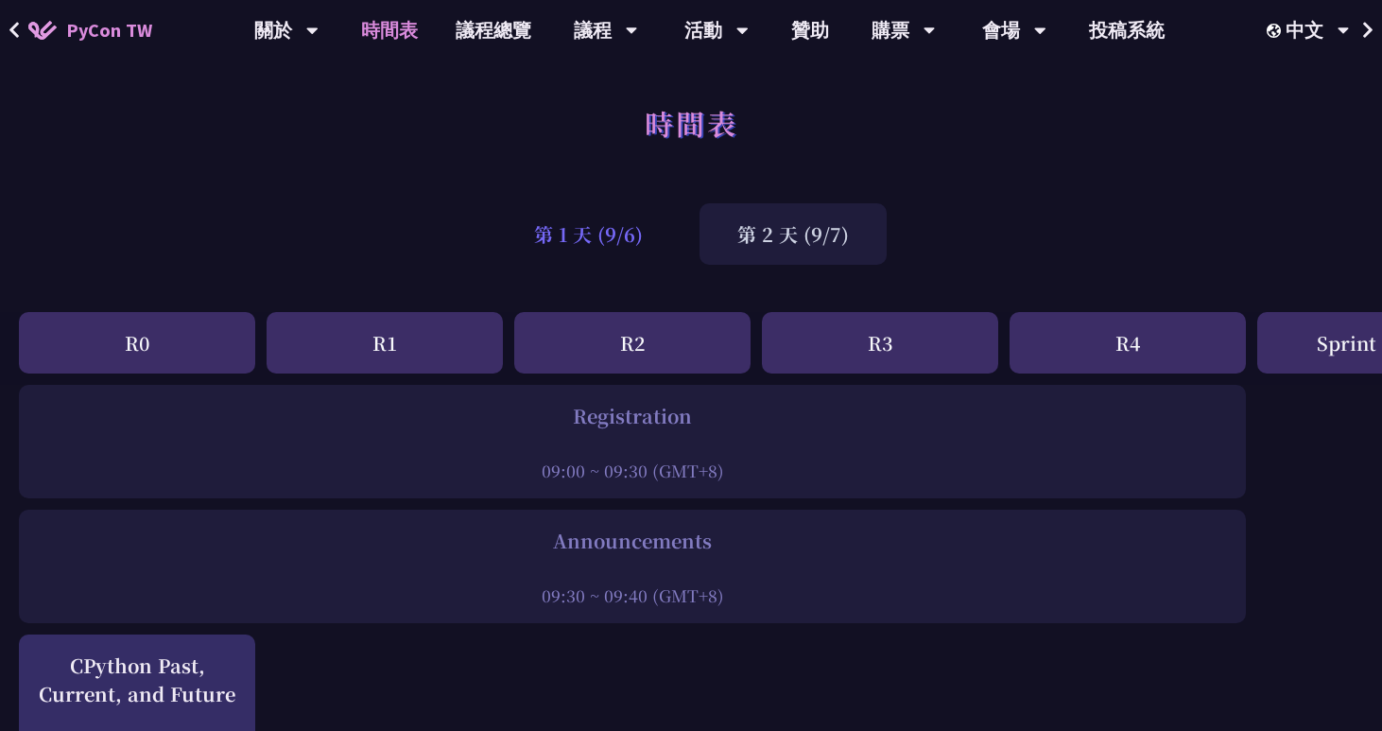
click at [630, 263] on div "第 1 天 (9/6)" at bounding box center [588, 233] width 184 height 61
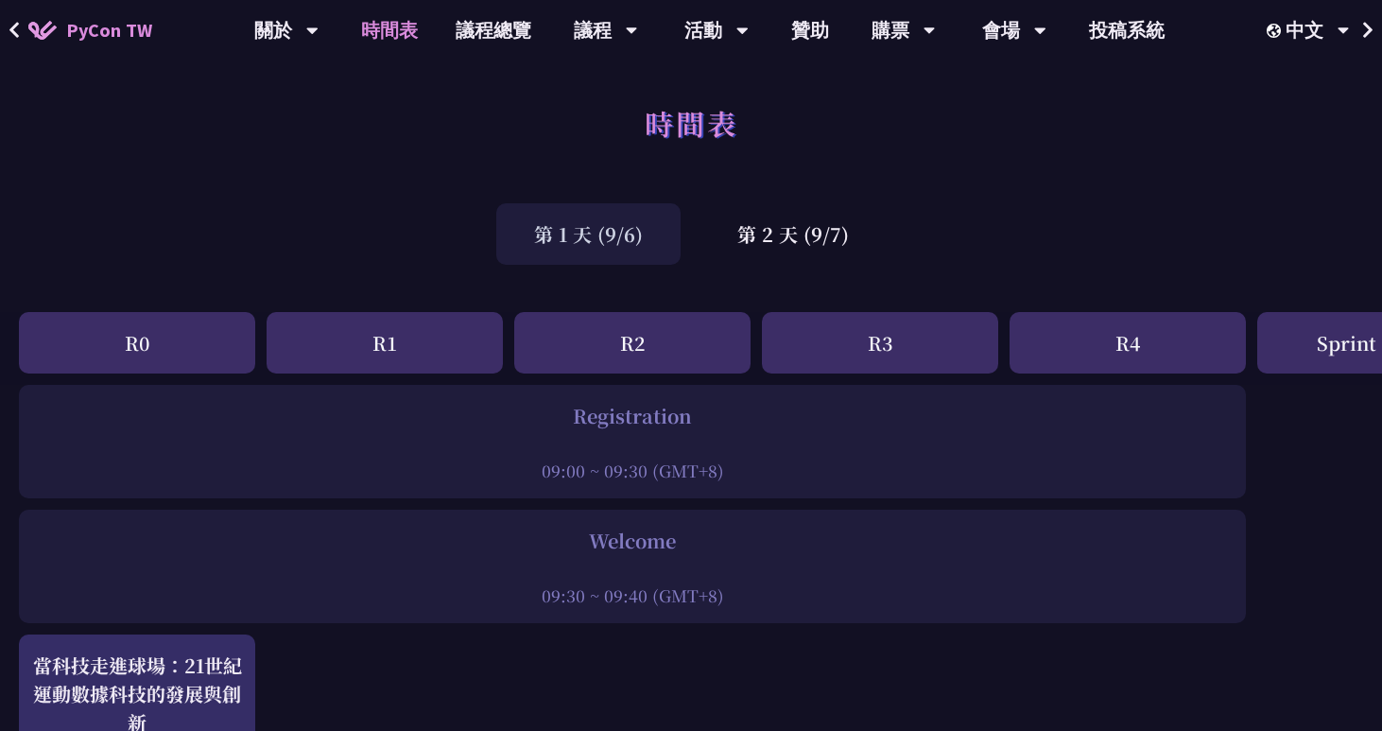
click at [587, 246] on div "第 1 天 (9/6)" at bounding box center [588, 233] width 184 height 61
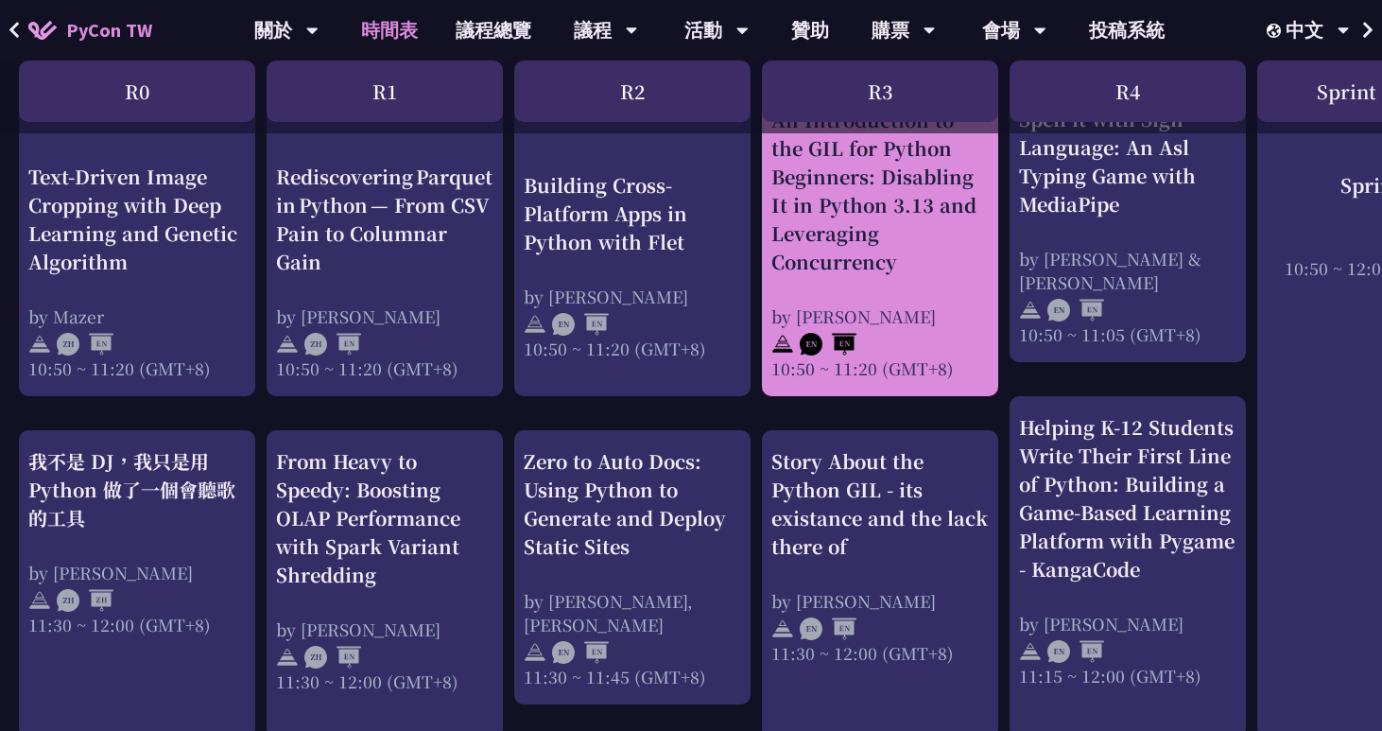
scroll to position [812, 0]
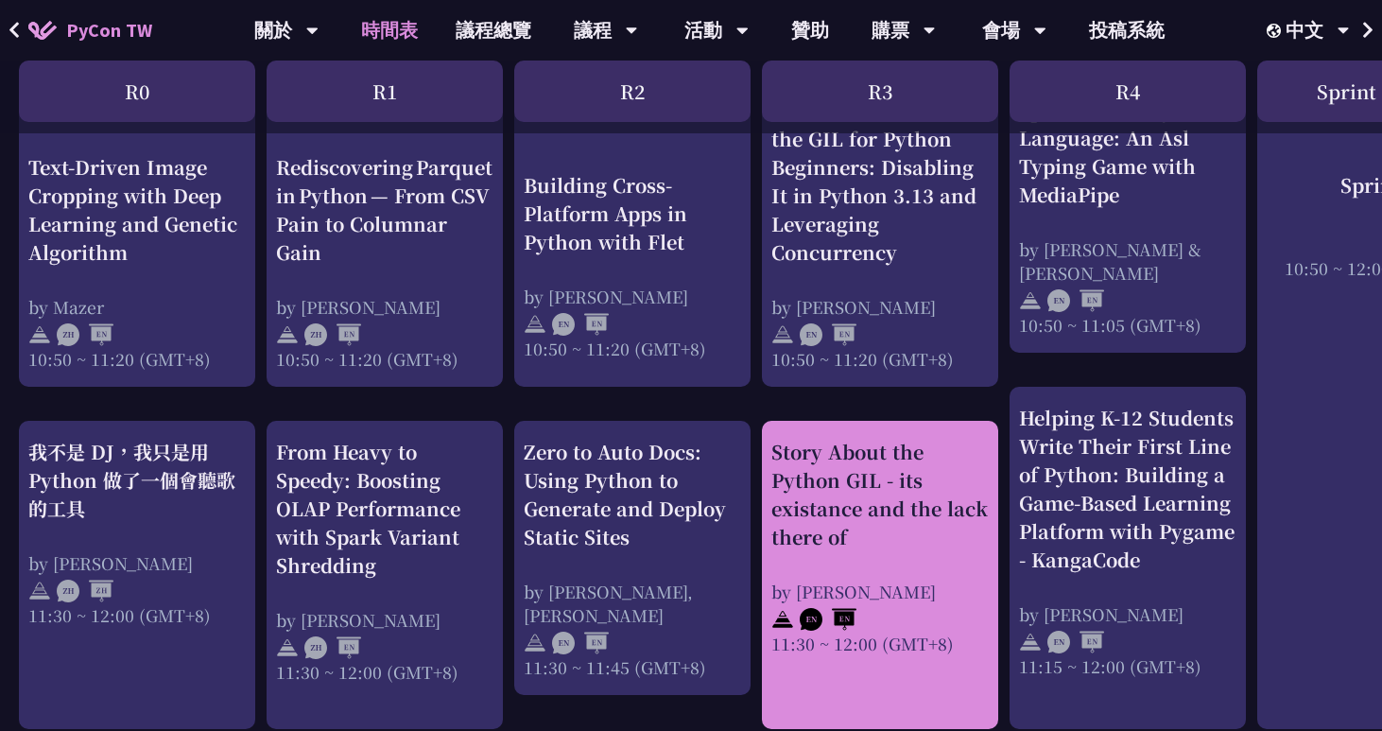
click at [840, 487] on div "Story About the Python GIL - its existance and the lack there of" at bounding box center [879, 494] width 217 height 113
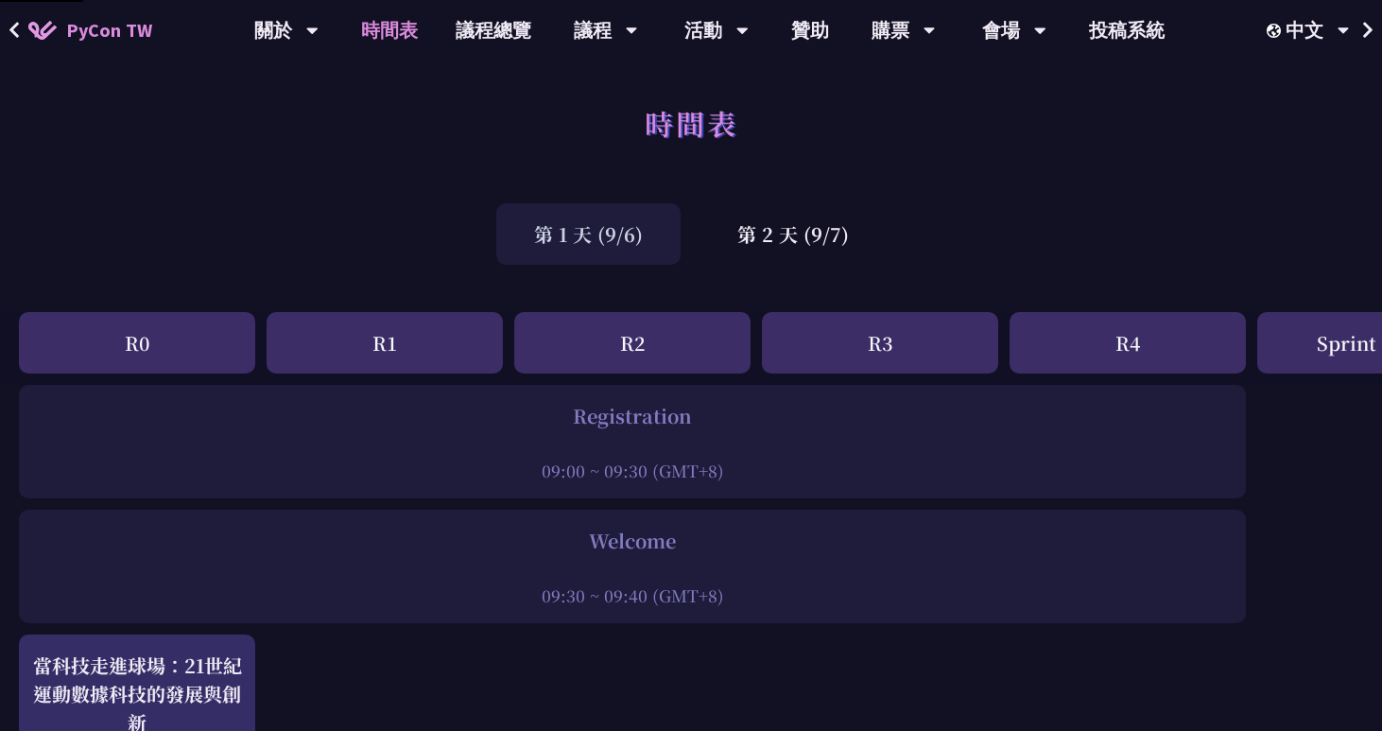
click at [839, 541] on div "Welcome" at bounding box center [632, 541] width 1208 height 28
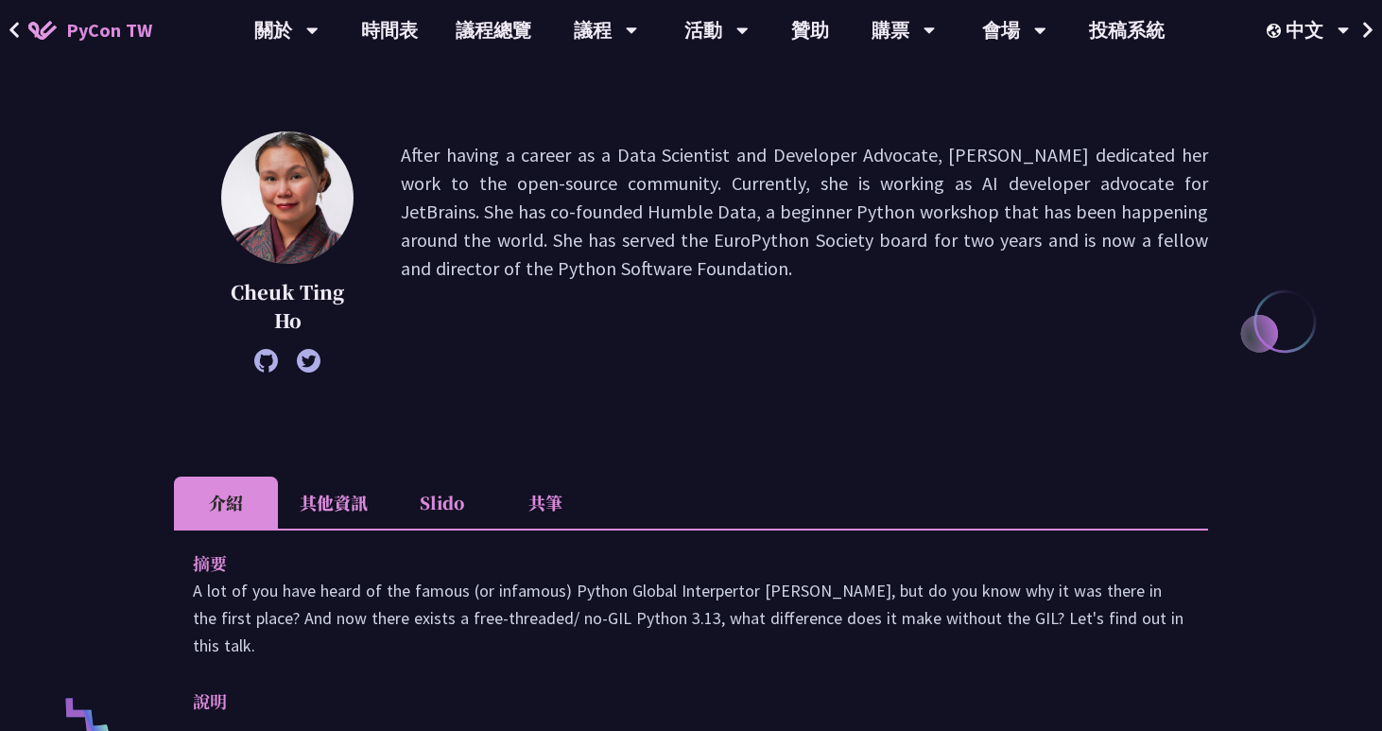
scroll to position [93, 0]
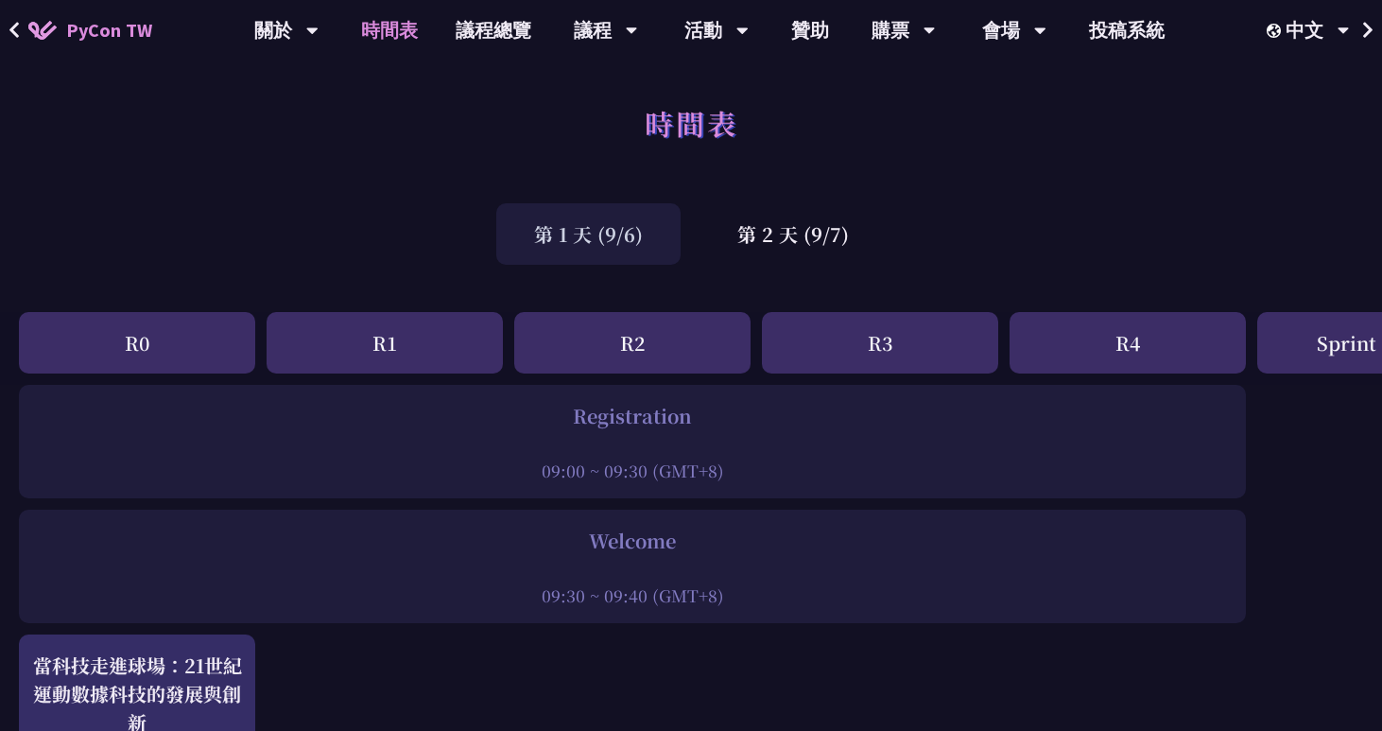
click at [868, 352] on div "R3" at bounding box center [880, 342] width 236 height 61
click at [769, 273] on div "第 1 天 (9/6) 第 2 天 (9/7)" at bounding box center [691, 234] width 1382 height 80
click at [776, 247] on div "第 2 天 (9/7)" at bounding box center [793, 233] width 187 height 61
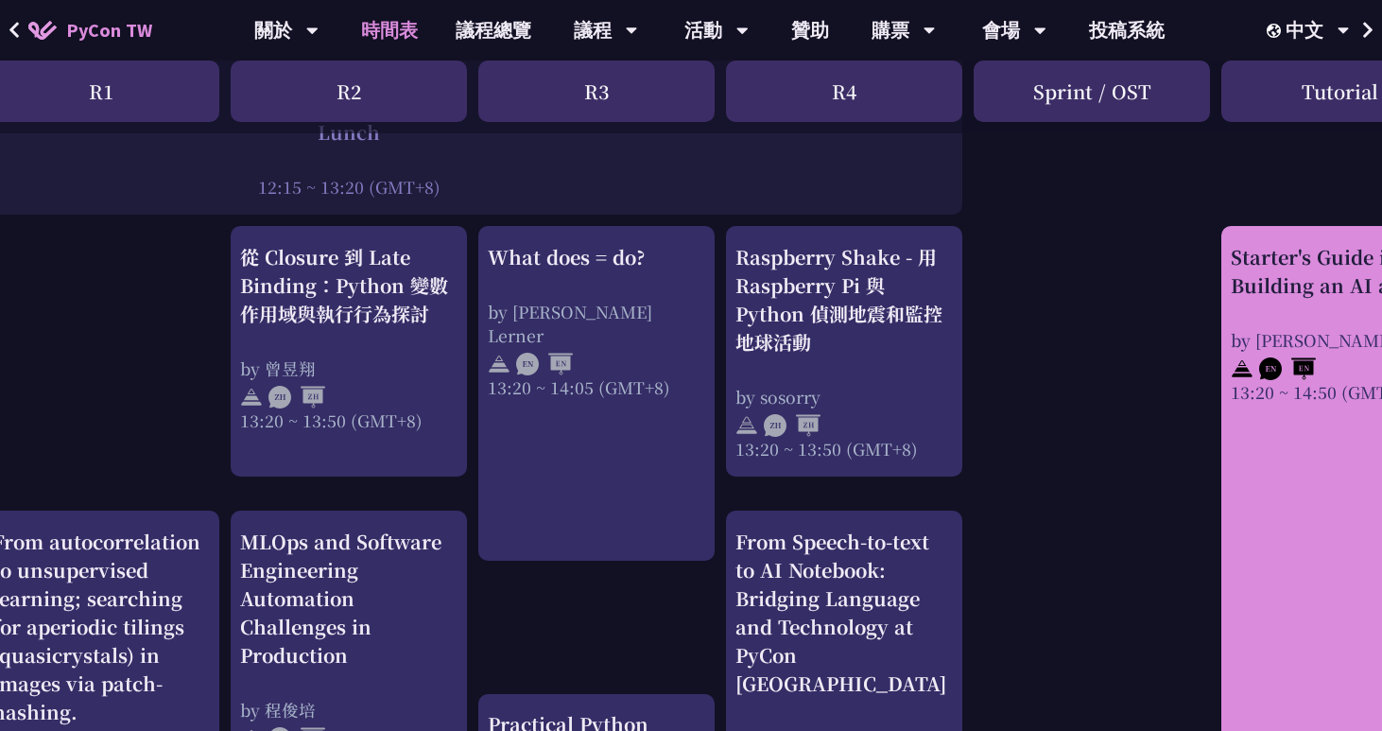
scroll to position [1564, 284]
